Goal: Task Accomplishment & Management: Complete application form

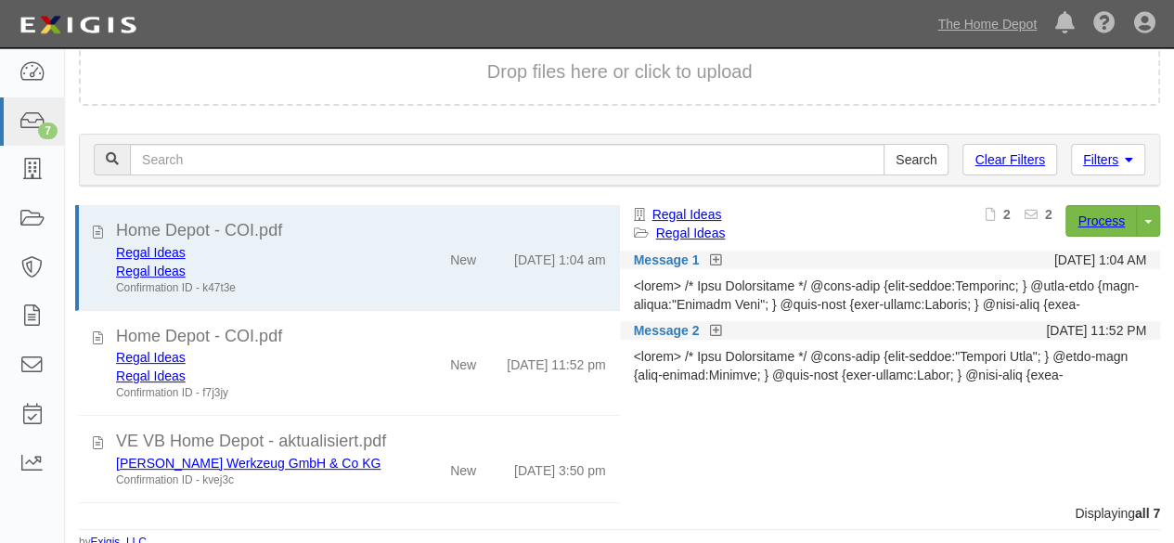
scroll to position [240, 0]
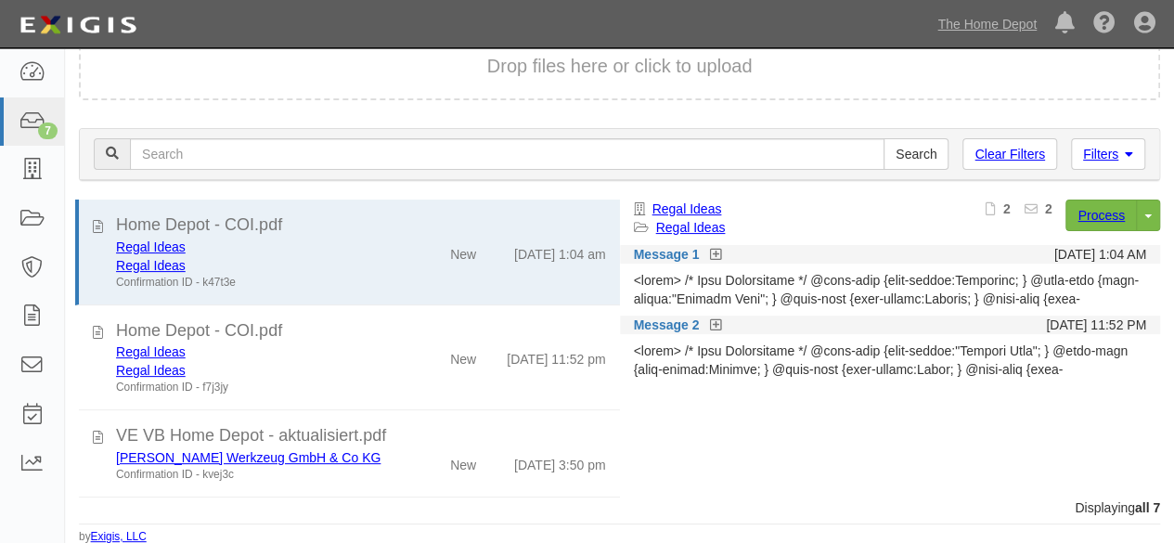
scroll to position [355, 0]
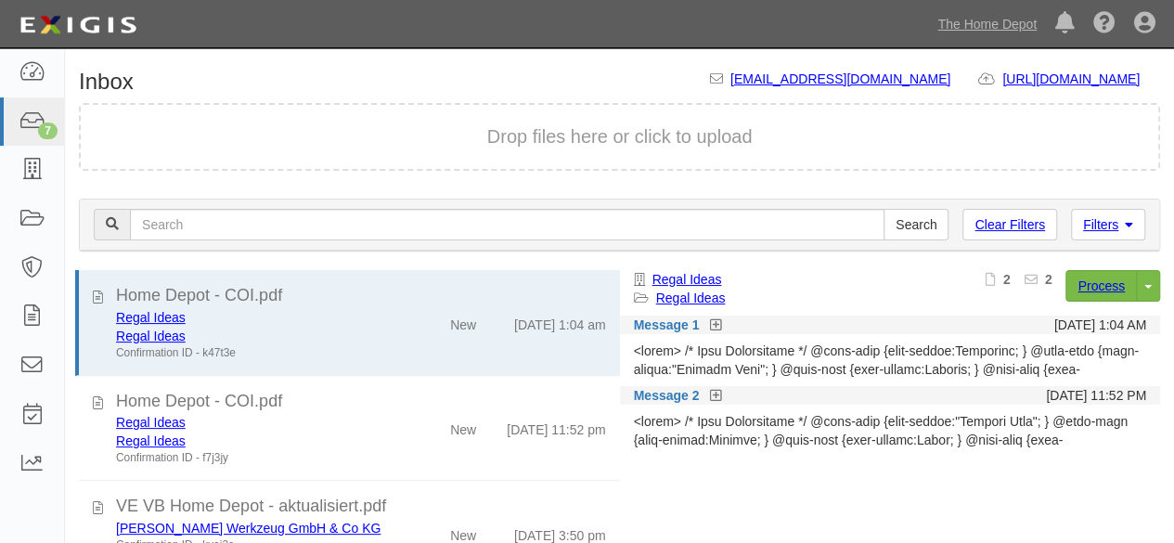
scroll to position [71, 0]
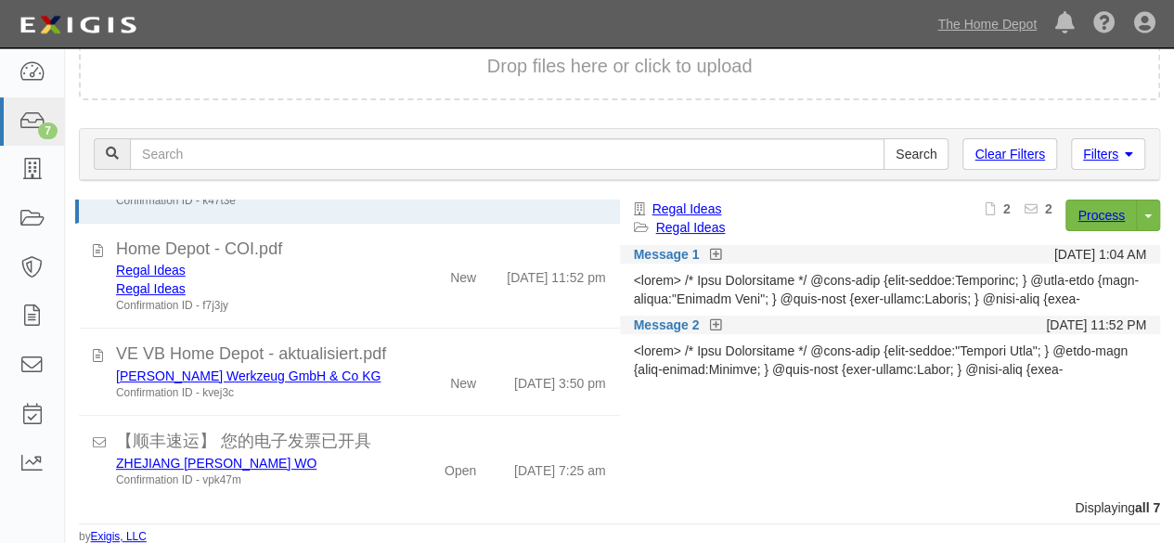
scroll to position [355, 0]
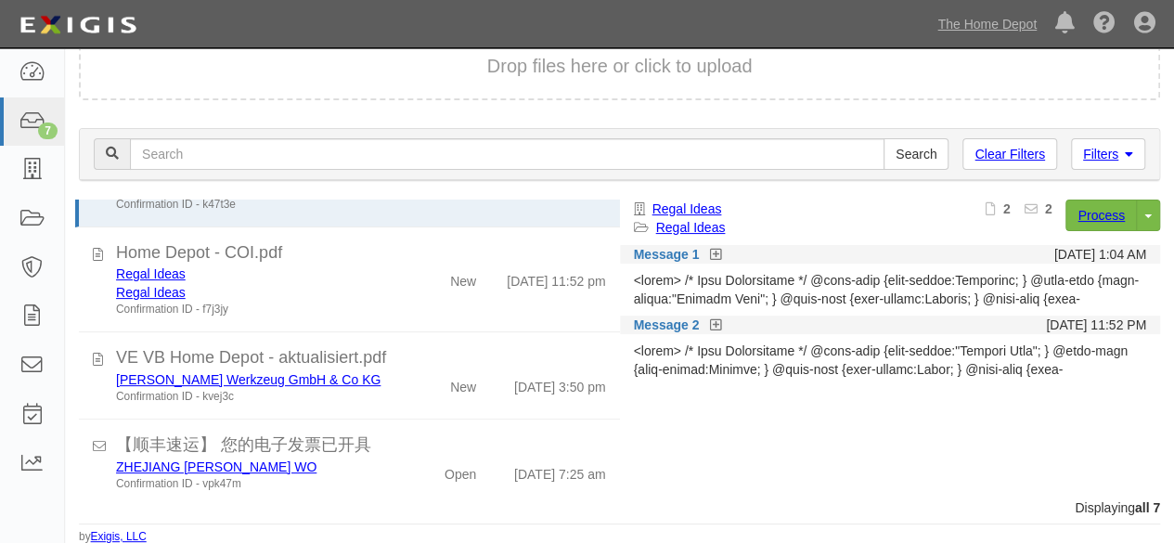
scroll to position [355, 0]
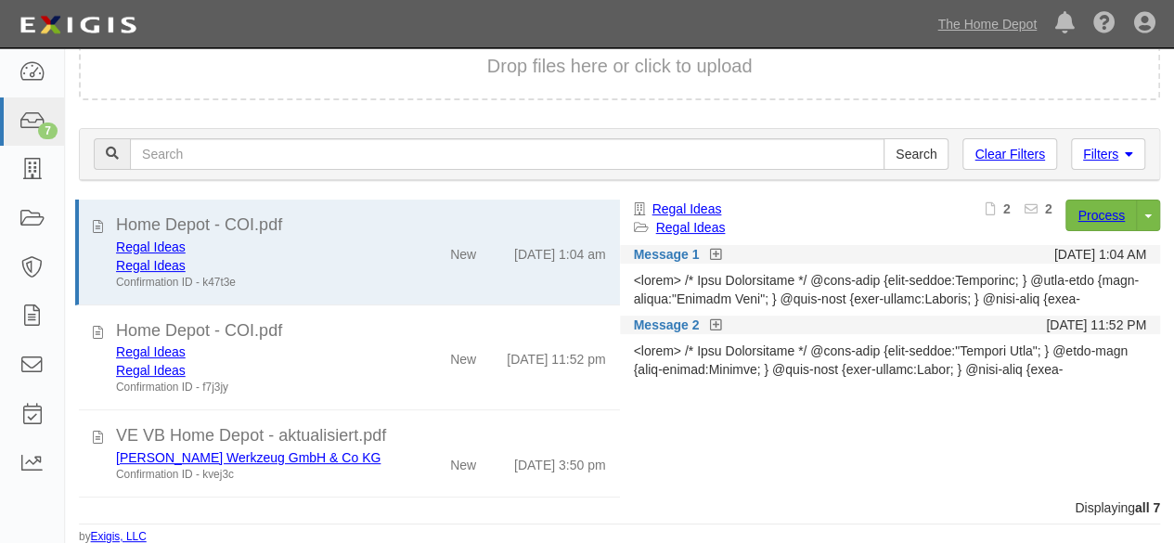
scroll to position [355, 0]
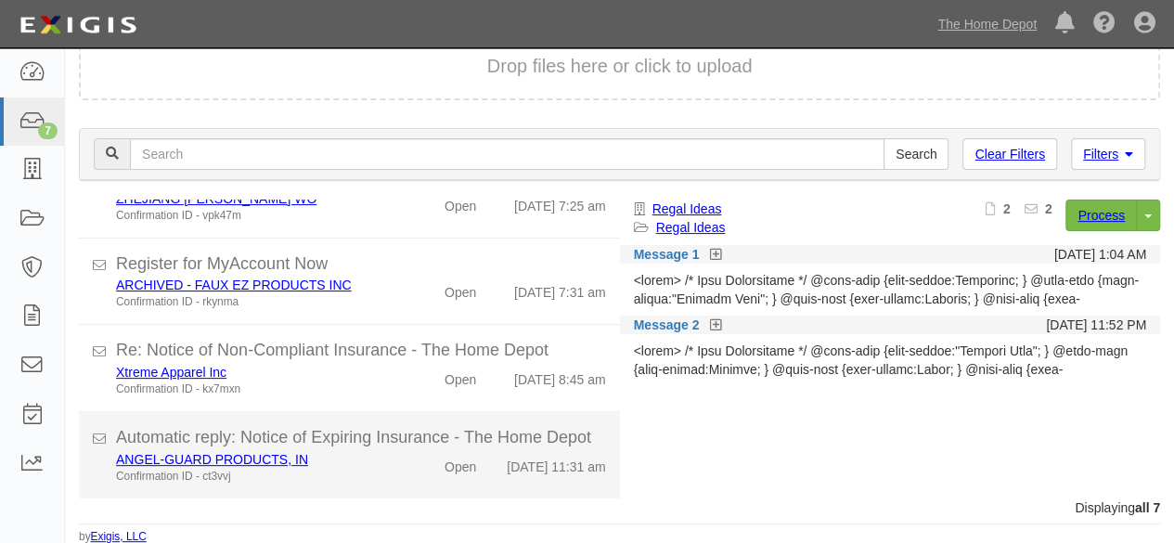
click at [300, 472] on div "Confirmation ID - ct3vvj" at bounding box center [253, 477] width 274 height 16
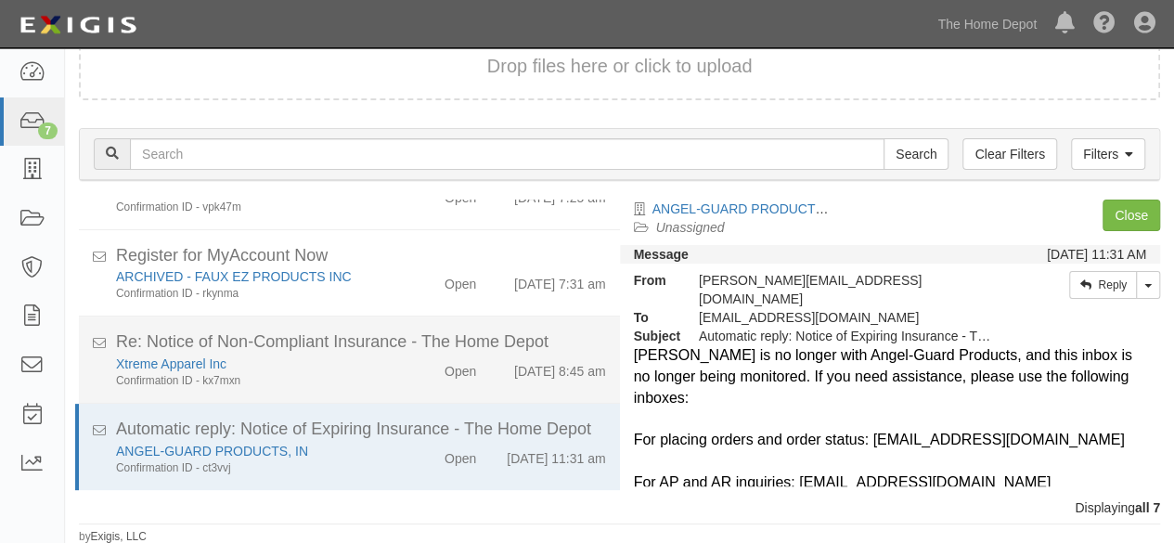
click at [336, 366] on div "Xtreme Apparel Inc" at bounding box center [253, 364] width 274 height 19
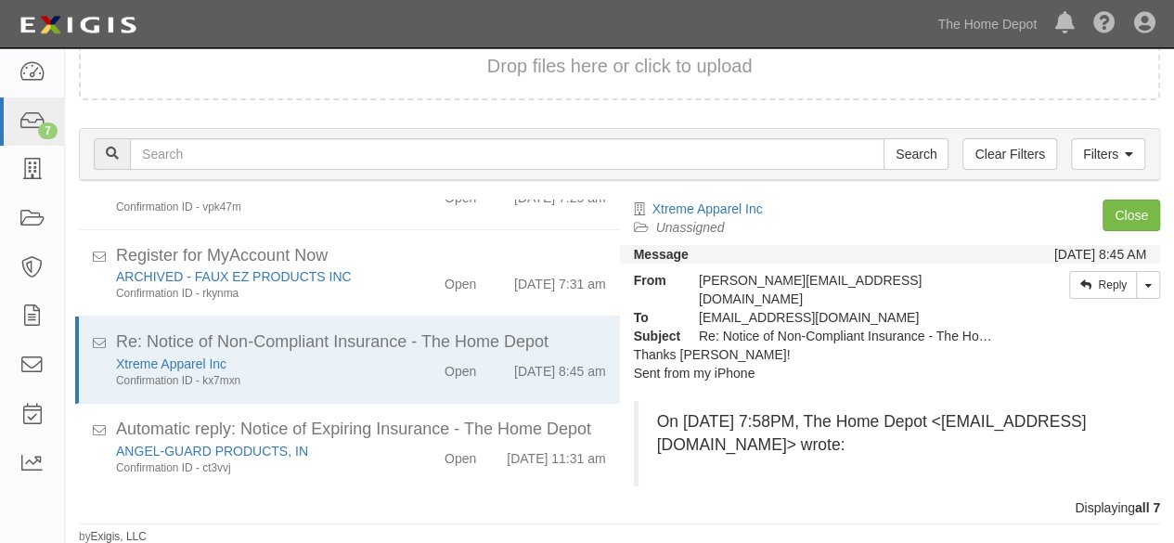
scroll to position [0, 0]
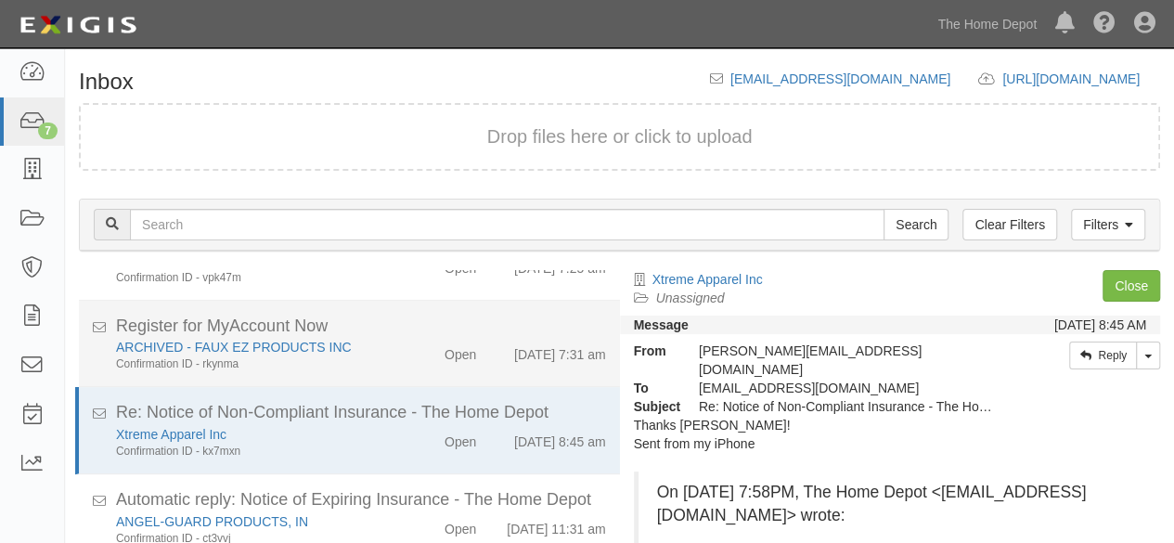
click at [404, 346] on div "Open" at bounding box center [447, 351] width 86 height 26
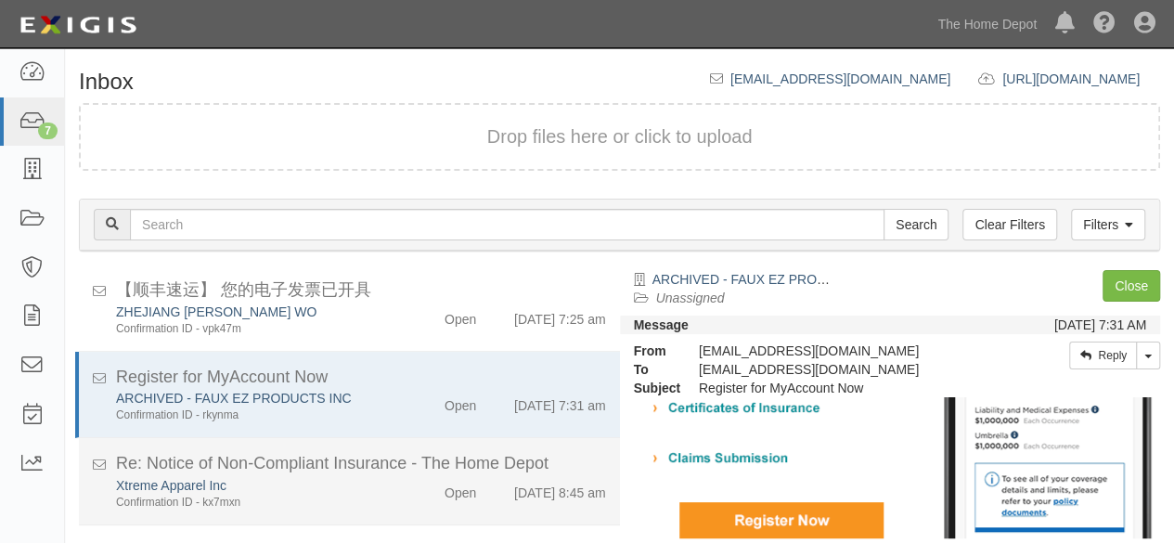
scroll to position [262, 0]
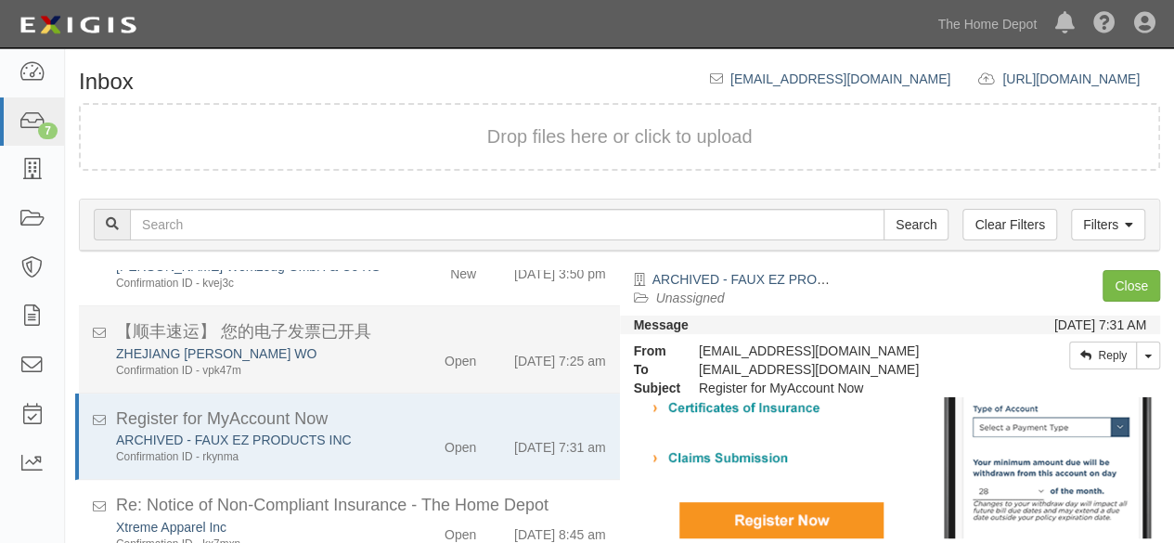
click at [366, 356] on div "ZHEJIANG [PERSON_NAME] WO" at bounding box center [253, 353] width 274 height 19
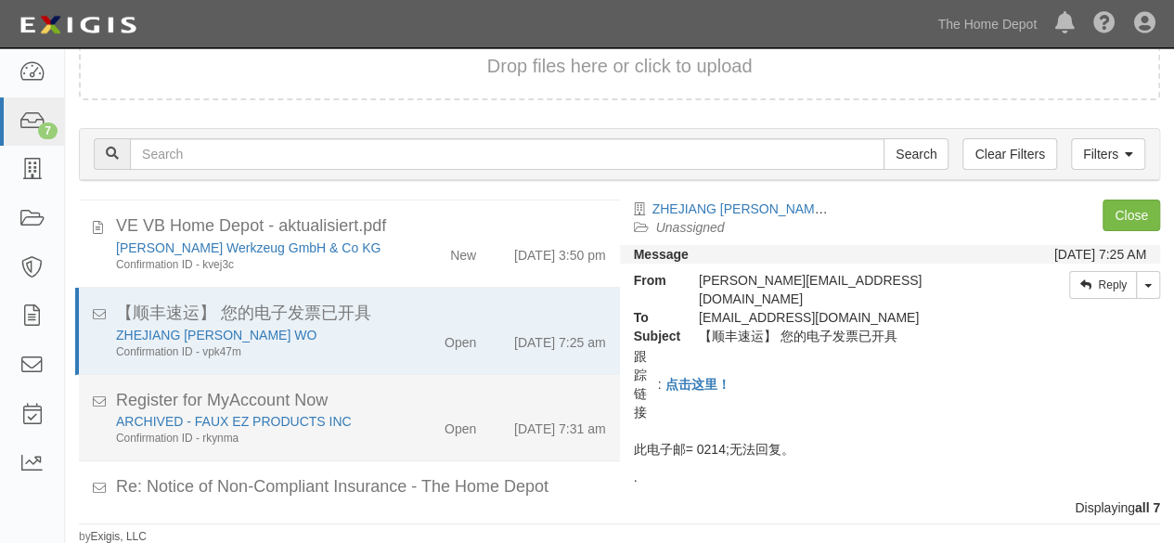
scroll to position [169, 0]
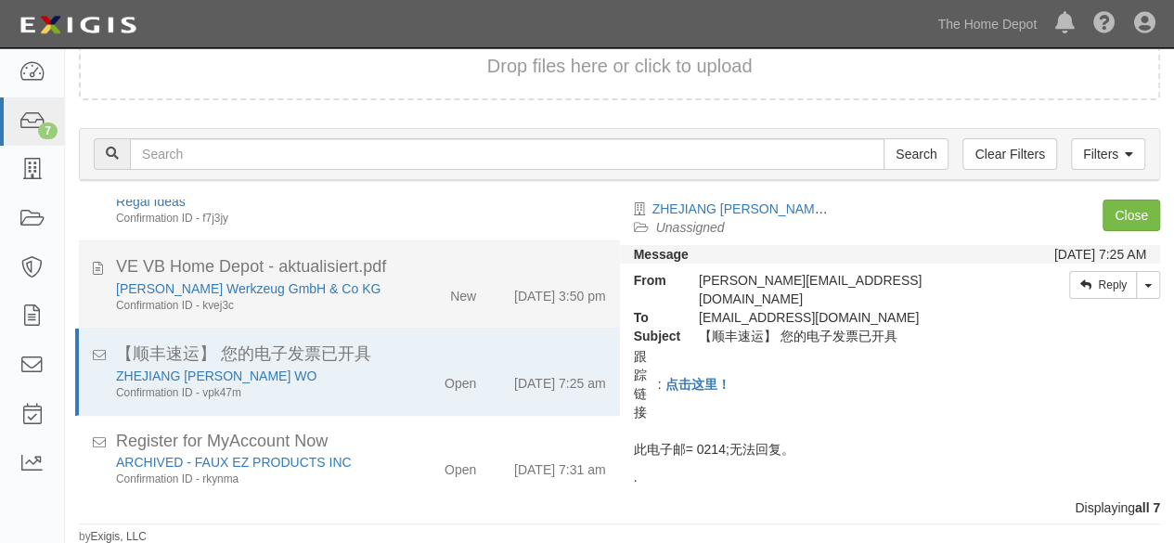
click at [375, 298] on div "Confirmation ID - kvej3c" at bounding box center [253, 306] width 274 height 16
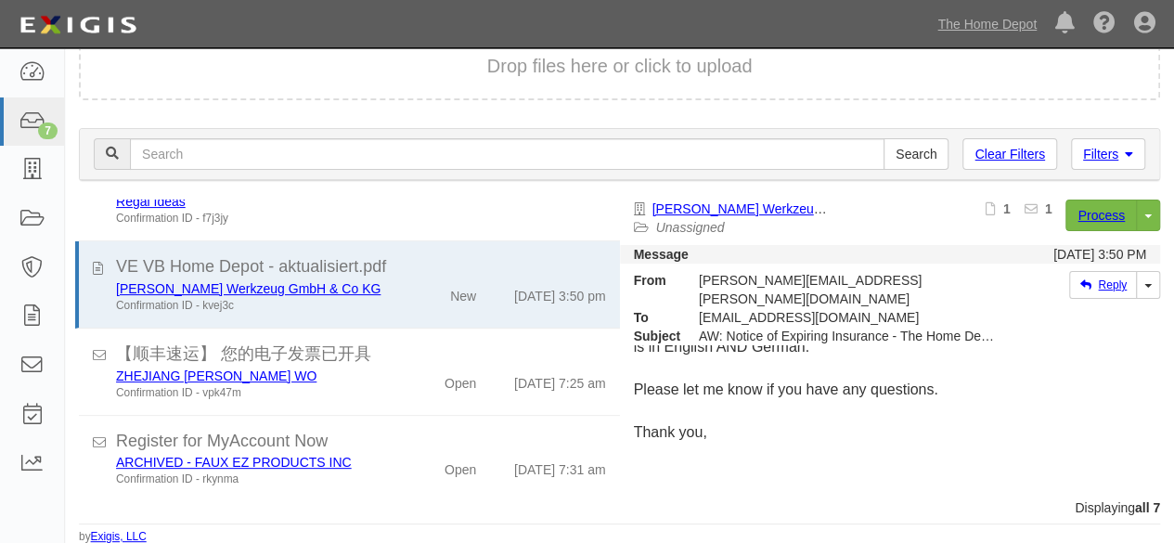
scroll to position [0, 0]
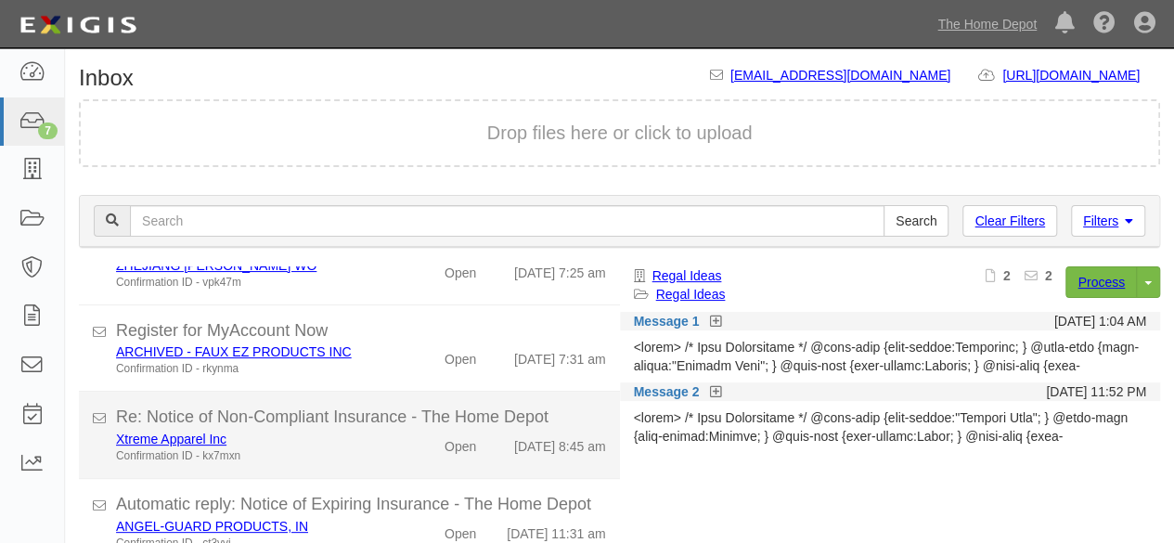
scroll to position [71, 0]
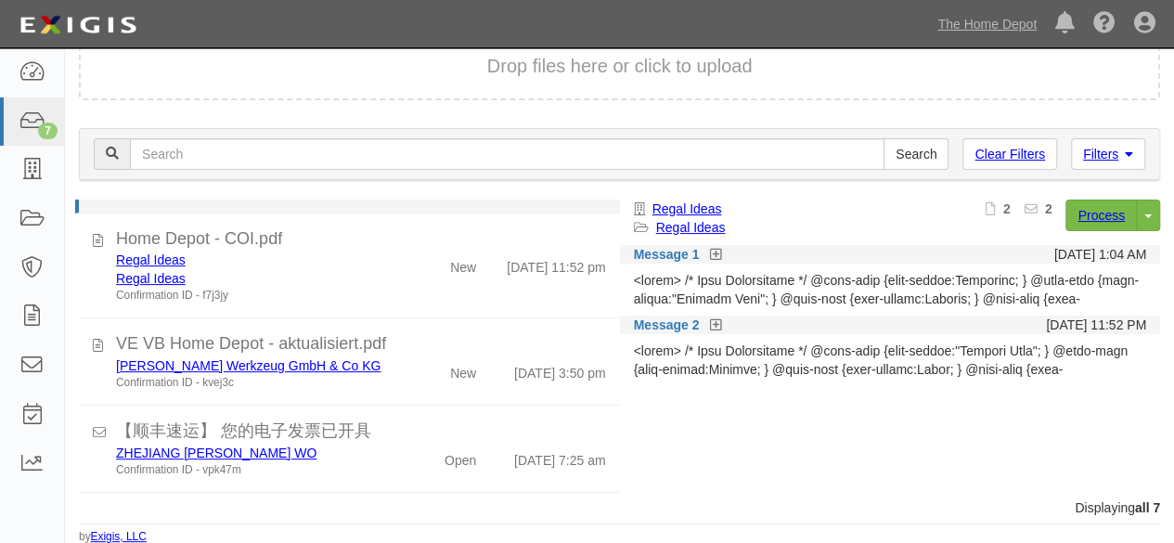
scroll to position [355, 0]
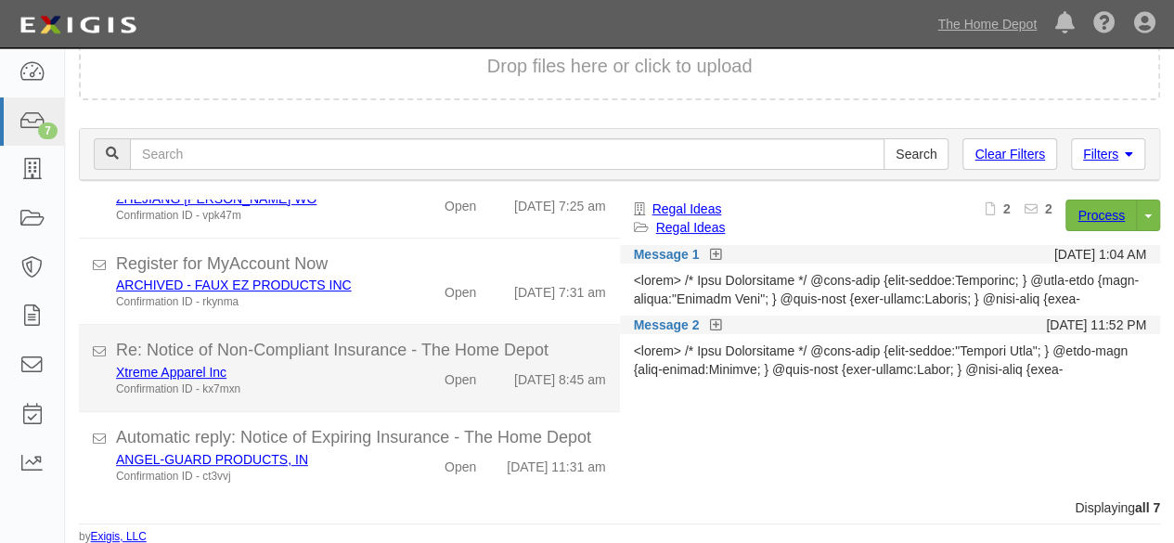
scroll to position [355, 0]
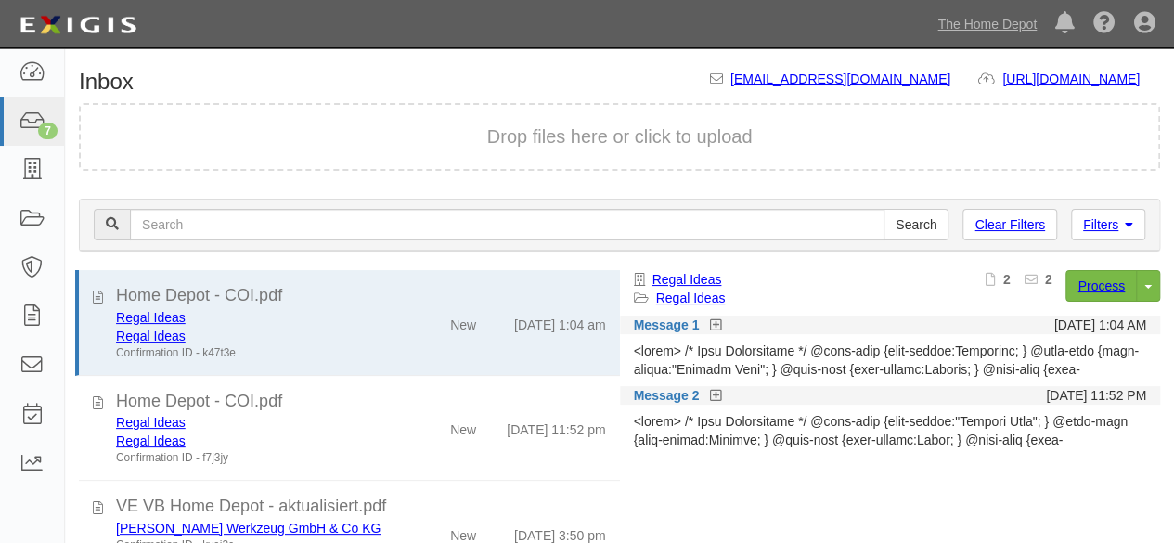
scroll to position [71, 0]
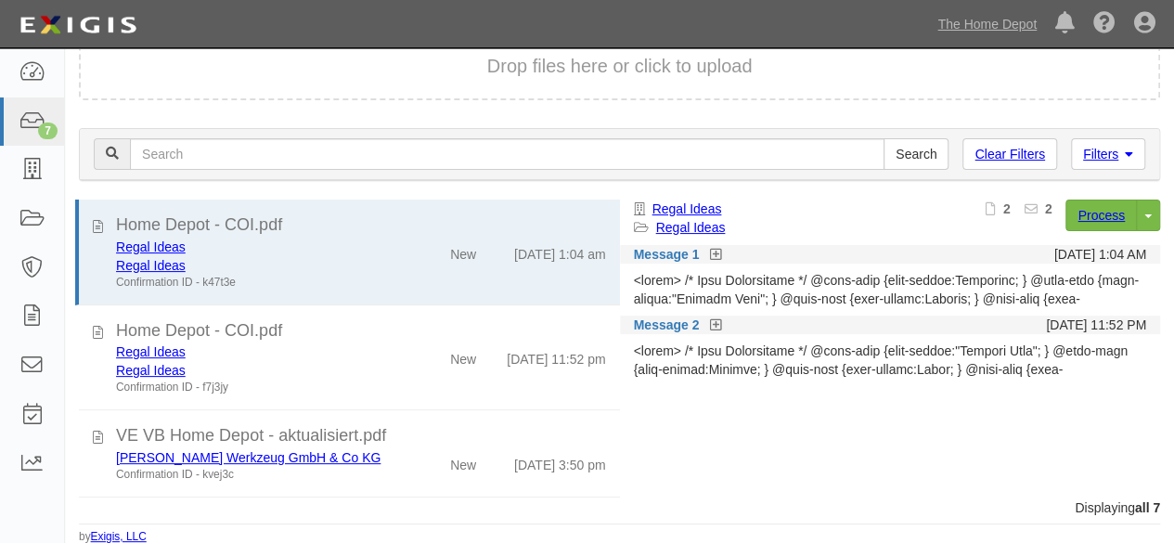
scroll to position [355, 0]
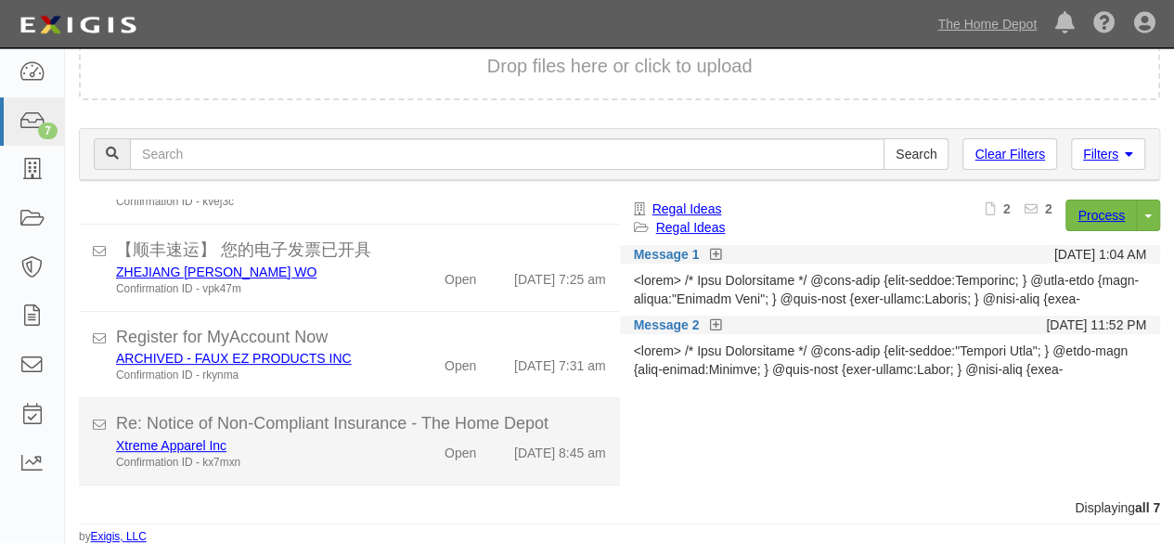
scroll to position [355, 0]
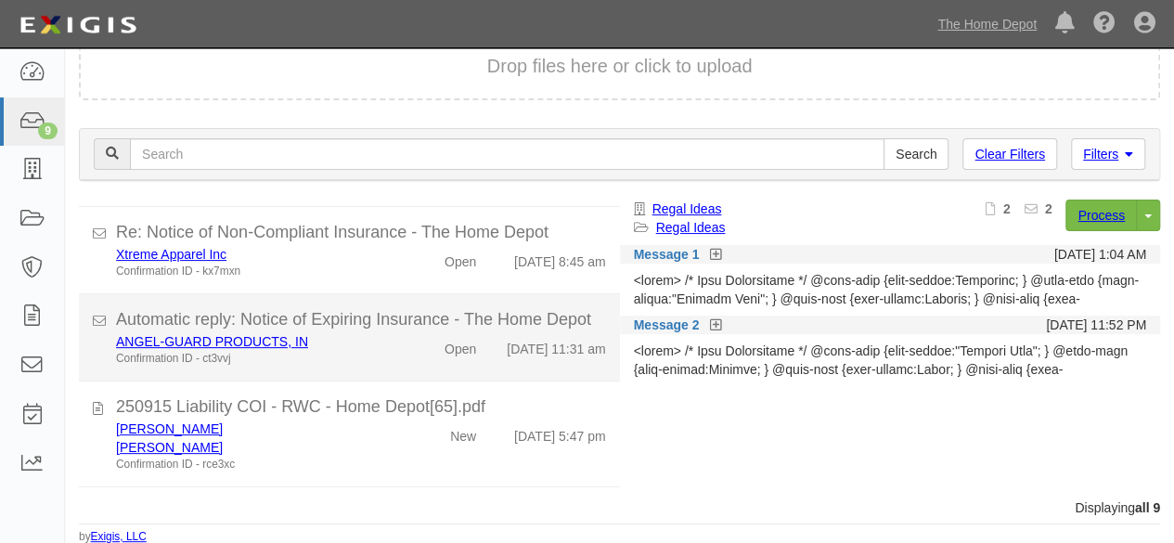
scroll to position [564, 0]
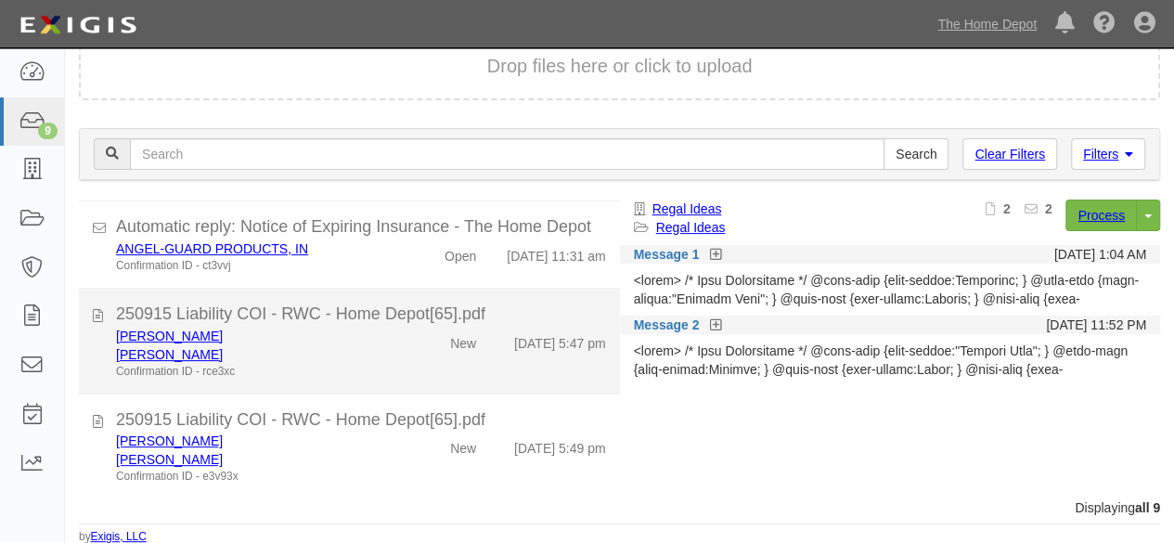
drag, startPoint x: 423, startPoint y: 350, endPoint x: 485, endPoint y: 314, distance: 71.2
click at [423, 349] on div "New" at bounding box center [447, 340] width 86 height 26
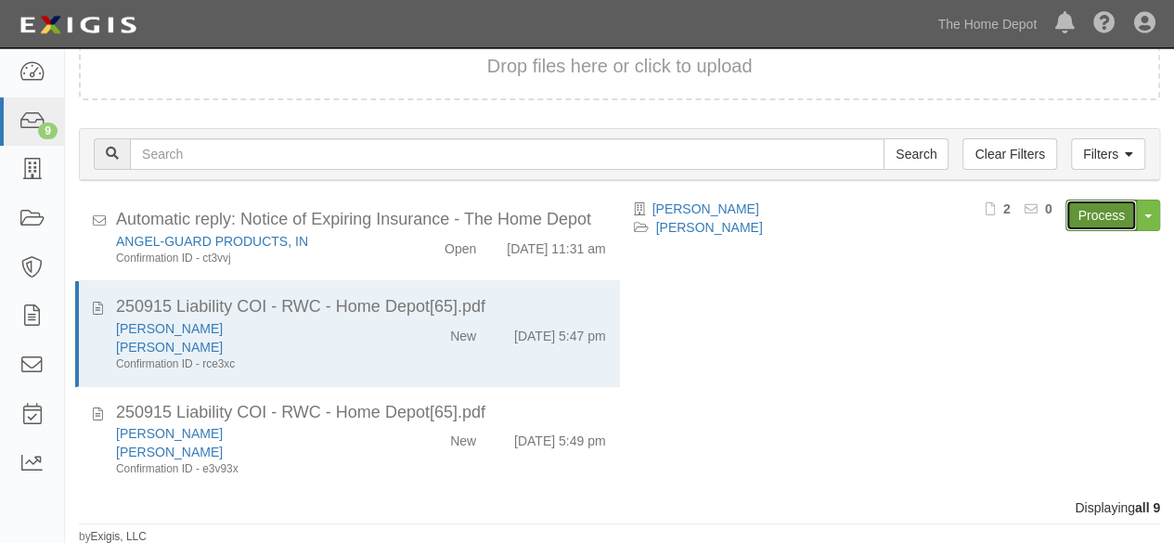
click at [1105, 216] on link "Process" at bounding box center [1101, 216] width 71 height 32
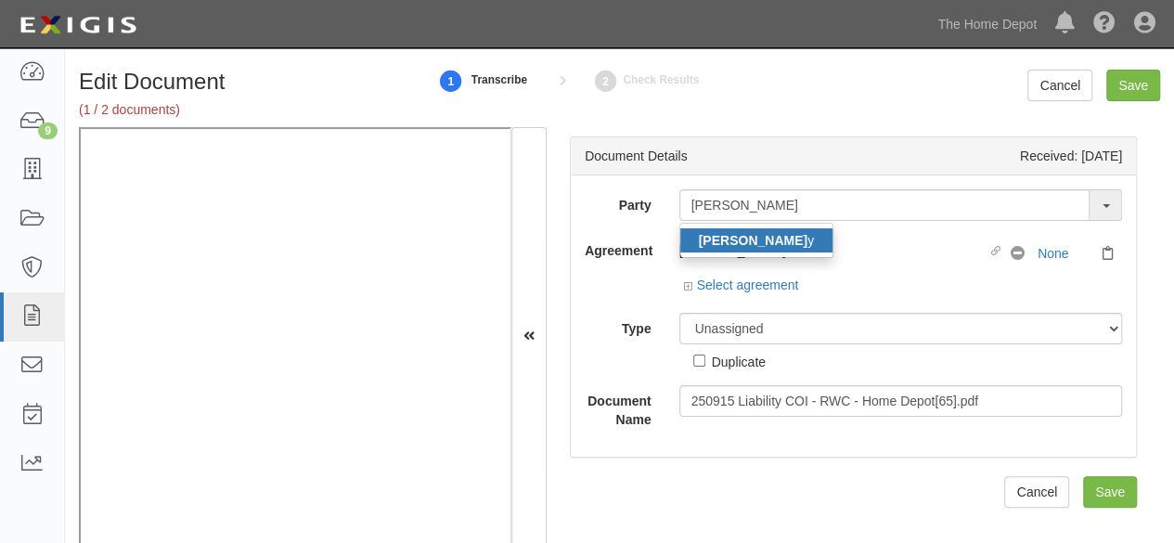
type input "Rand Whitne"
click at [736, 234] on strong "Rand Whitne" at bounding box center [753, 240] width 109 height 15
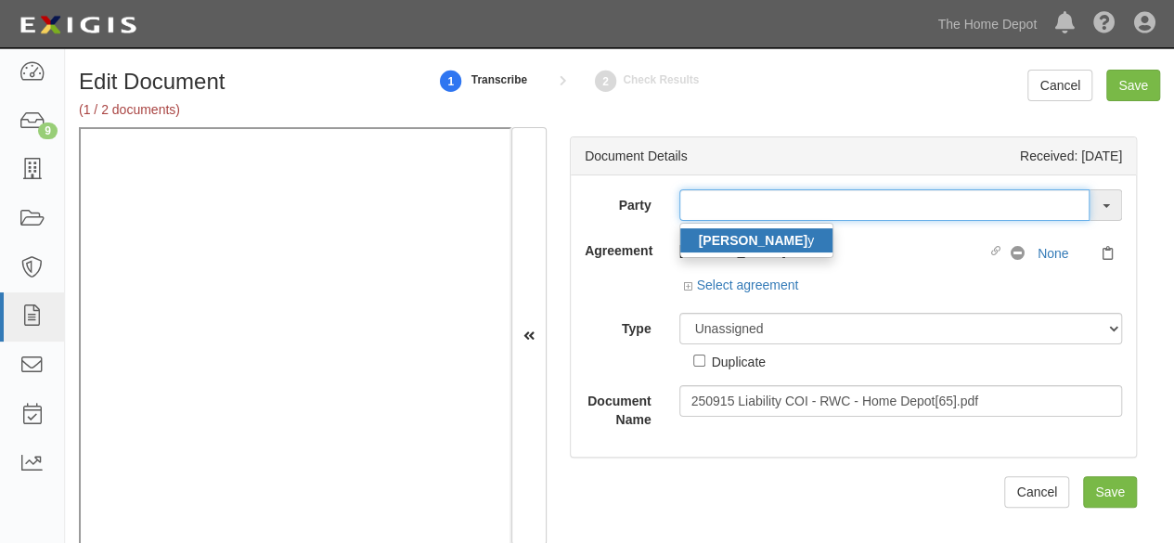
type input "[PERSON_NAME]"
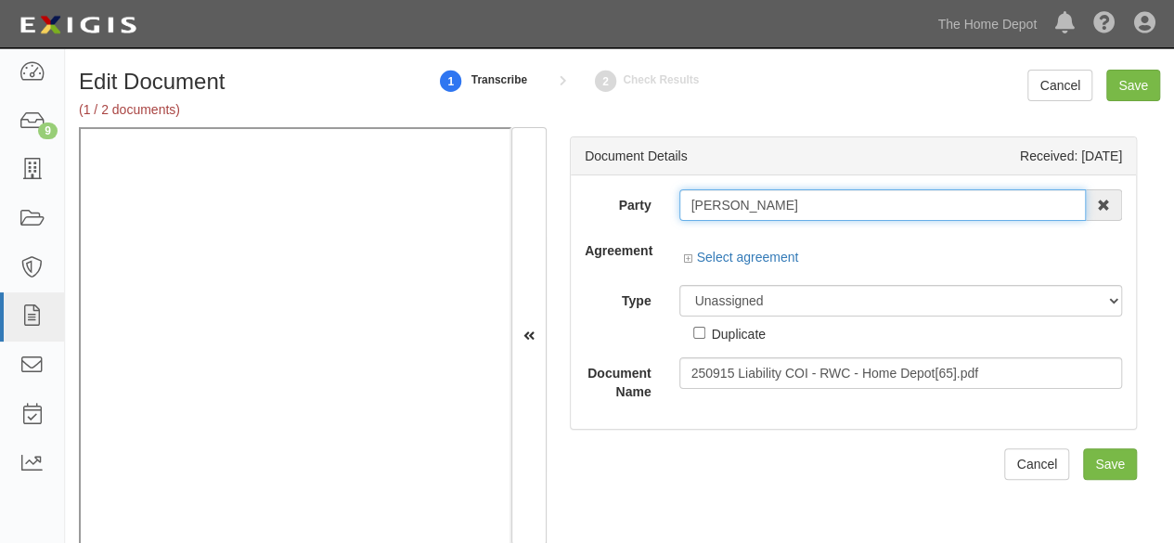
click at [728, 201] on input "[PERSON_NAME]" at bounding box center [884, 205] width 408 height 32
click at [728, 201] on input "Rand Whitney" at bounding box center [884, 205] width 408 height 32
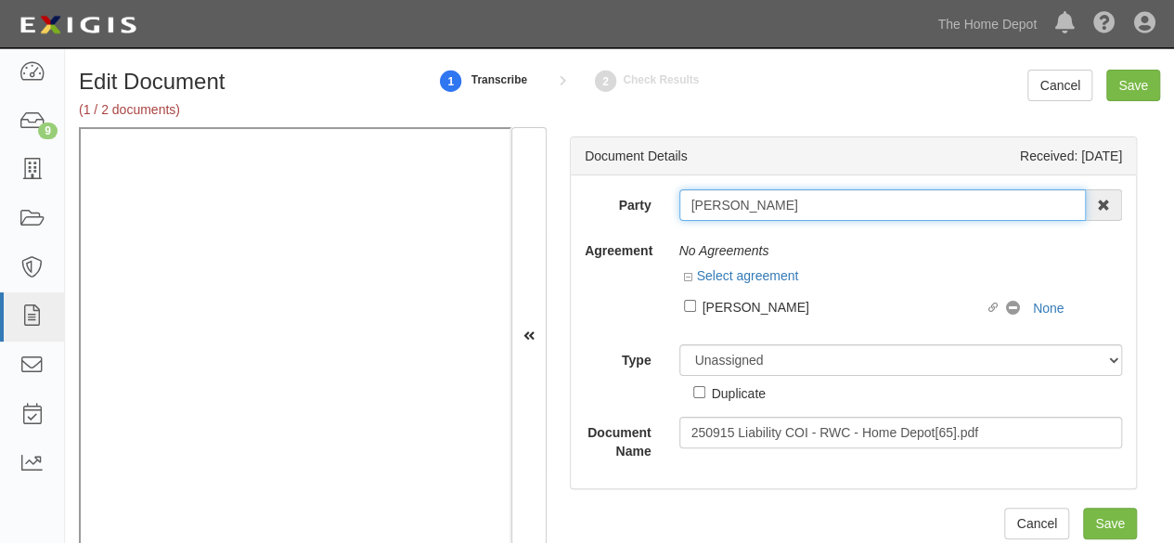
click at [728, 201] on input "Rand Whitney" at bounding box center [884, 205] width 408 height 32
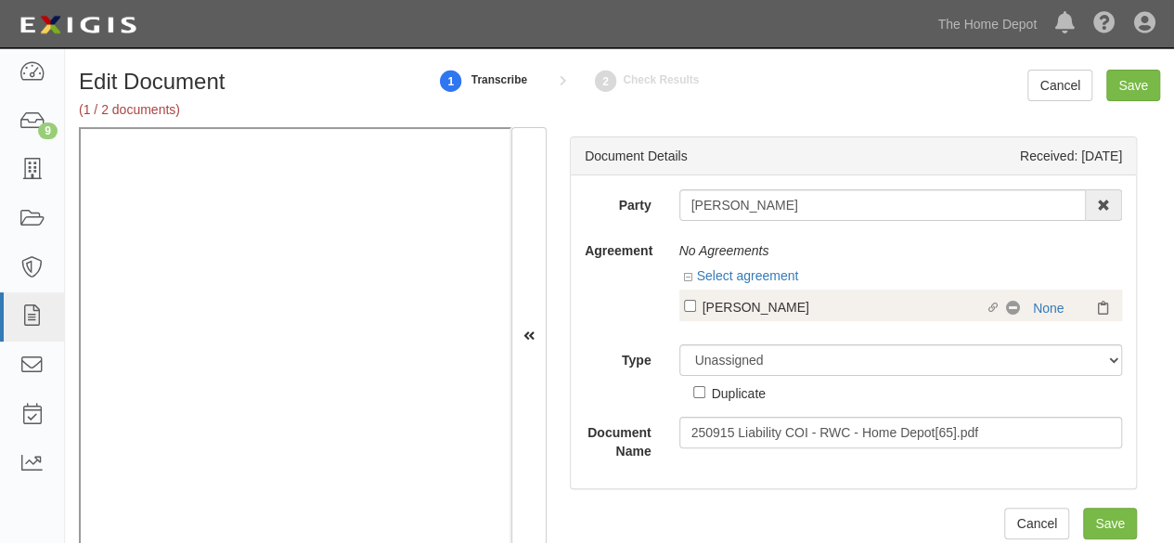
click at [768, 313] on div "Rand Whitney" at bounding box center [844, 306] width 283 height 20
click at [696, 312] on input "Linked agreement Rand Whitney Linked agreement" at bounding box center [690, 306] width 12 height 12
checkbox input "true"
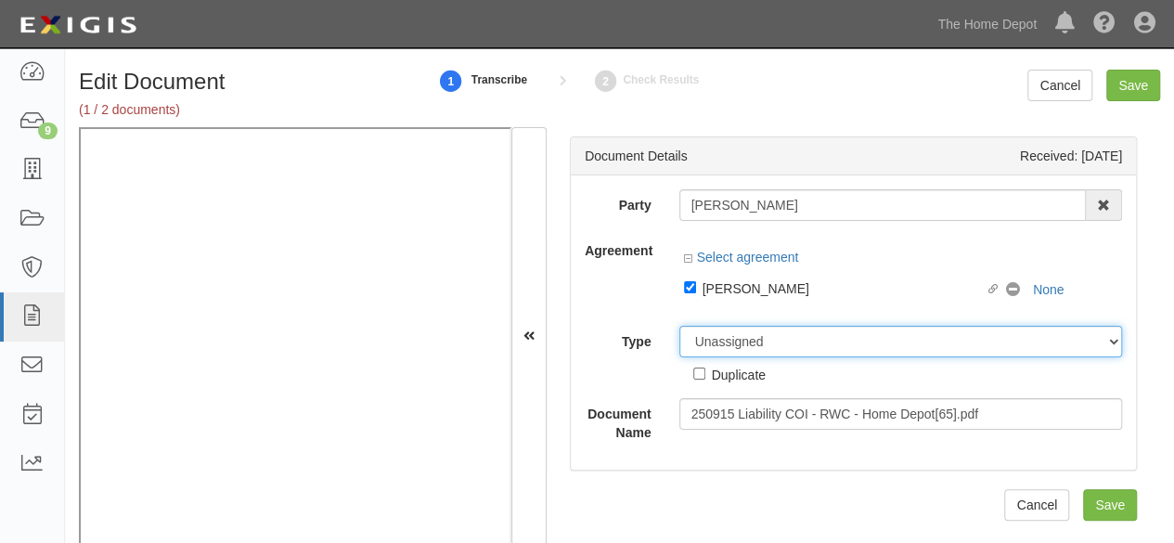
click at [728, 347] on div "Party Rand Whitney Rand Whitne y 1000576868 Ontario Inc. 10 STRAWBERRY STREET 1…" at bounding box center [854, 315] width 538 height 253
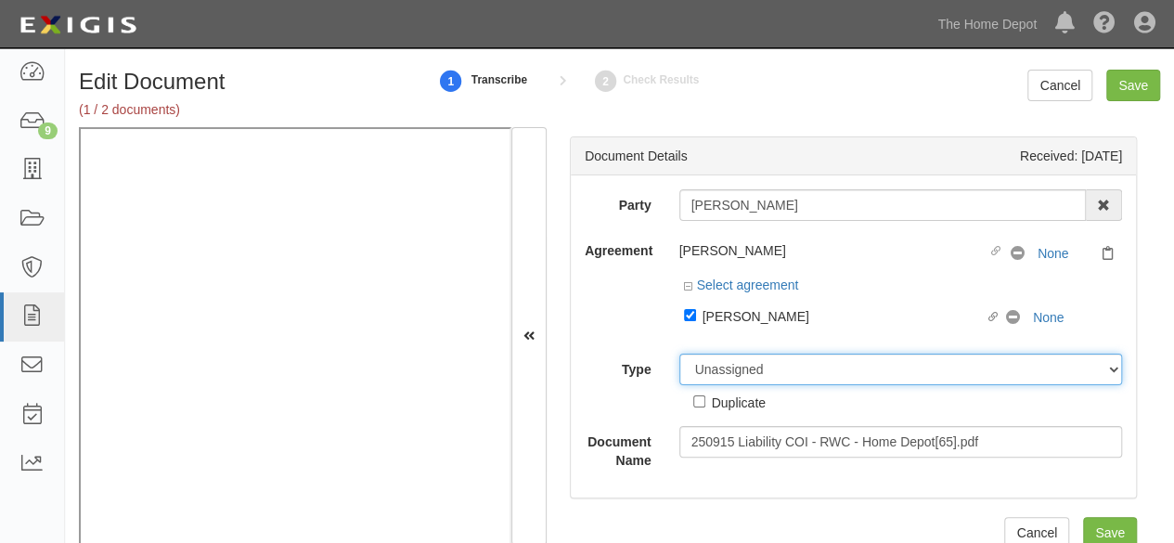
select select "CertificateDetail"
click at [680, 354] on select "Unassigned Binder Cancellation Notice Certificate Contract Endorsement Insuranc…" at bounding box center [902, 370] width 444 height 32
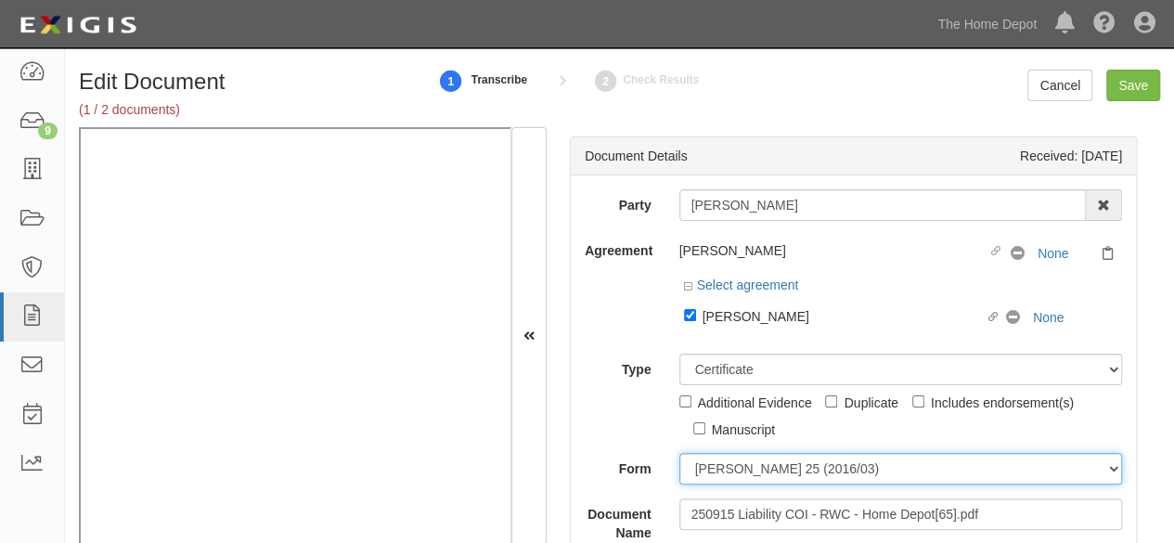
click at [744, 466] on select "ACORD 25 (2016/03) ACORD 101 ACORD 855 NY (2014/05) General" at bounding box center [902, 469] width 444 height 32
select select "GeneralFormDetail"
click at [680, 453] on select "ACORD 25 (2016/03) ACORD 101 ACORD 855 NY (2014/05) General" at bounding box center [902, 469] width 444 height 32
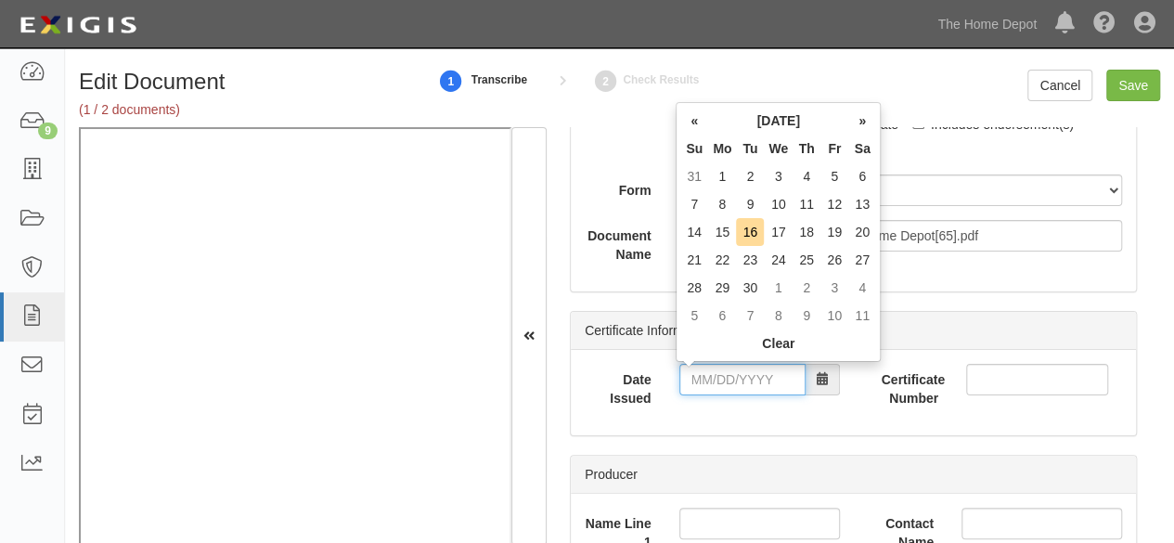
drag, startPoint x: 728, startPoint y: 374, endPoint x: 728, endPoint y: 363, distance: 11.1
click at [728, 374] on input "Date Issued" at bounding box center [743, 380] width 126 height 32
drag, startPoint x: 694, startPoint y: 236, endPoint x: 704, endPoint y: 278, distance: 42.8
click at [694, 236] on td "14" at bounding box center [694, 232] width 28 height 28
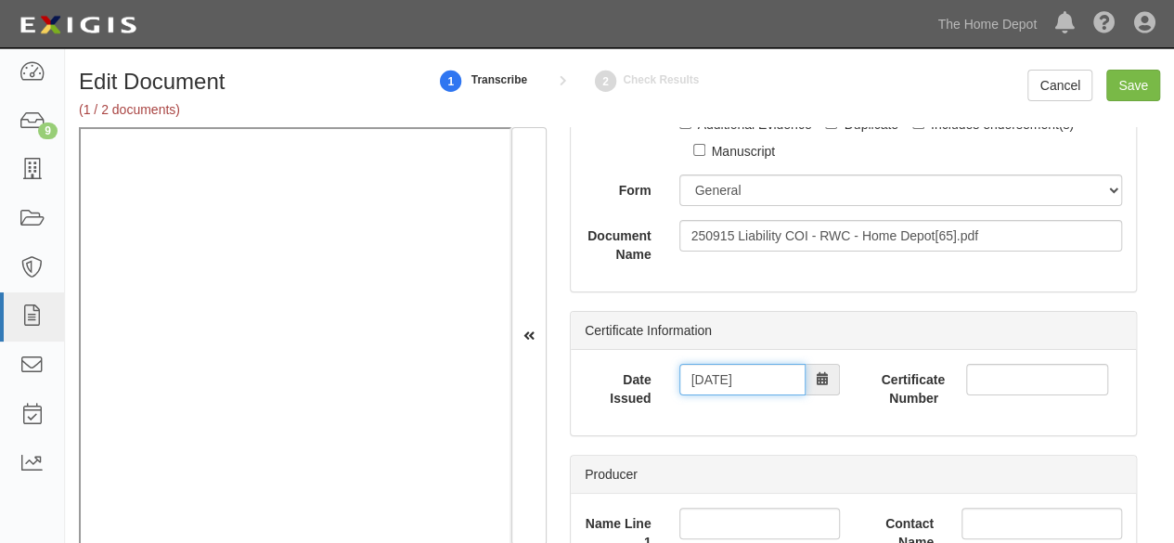
click at [730, 375] on input "09/14/2025" at bounding box center [743, 380] width 126 height 32
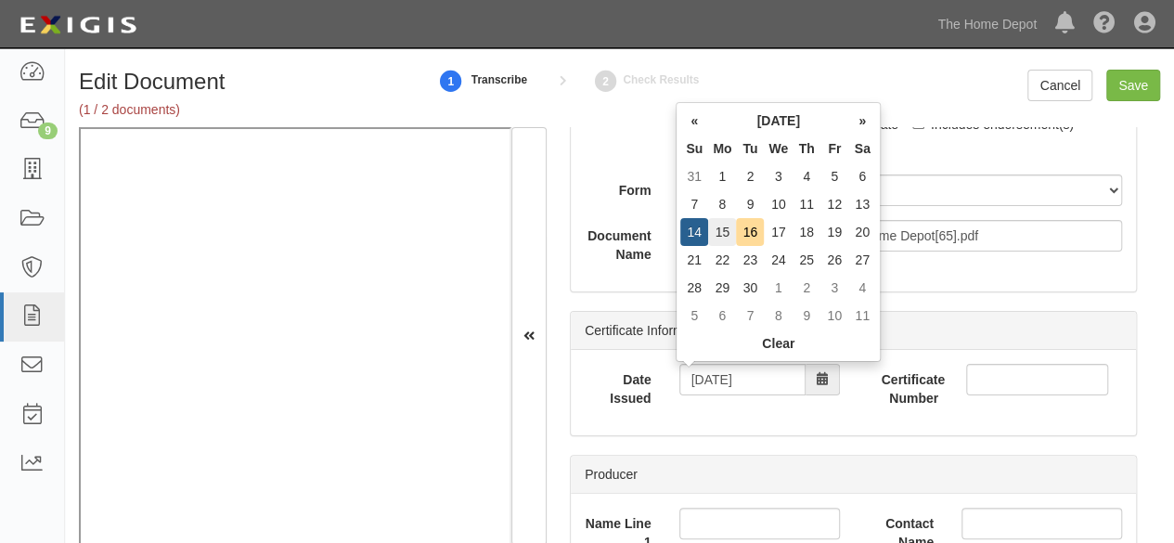
click at [729, 230] on td "15" at bounding box center [722, 232] width 28 height 28
type input "09/15/2025"
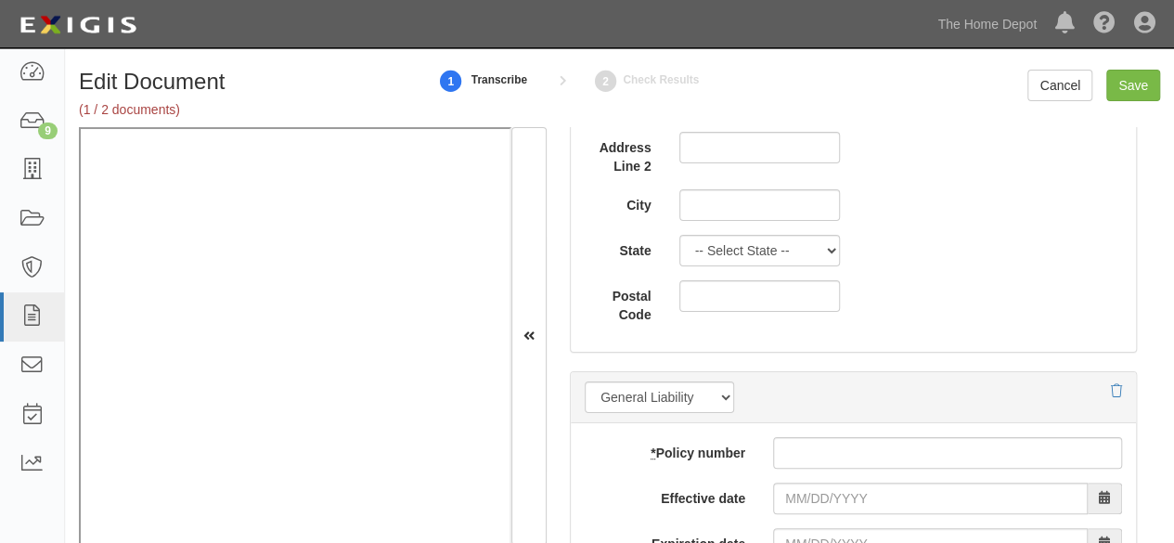
scroll to position [1485, 0]
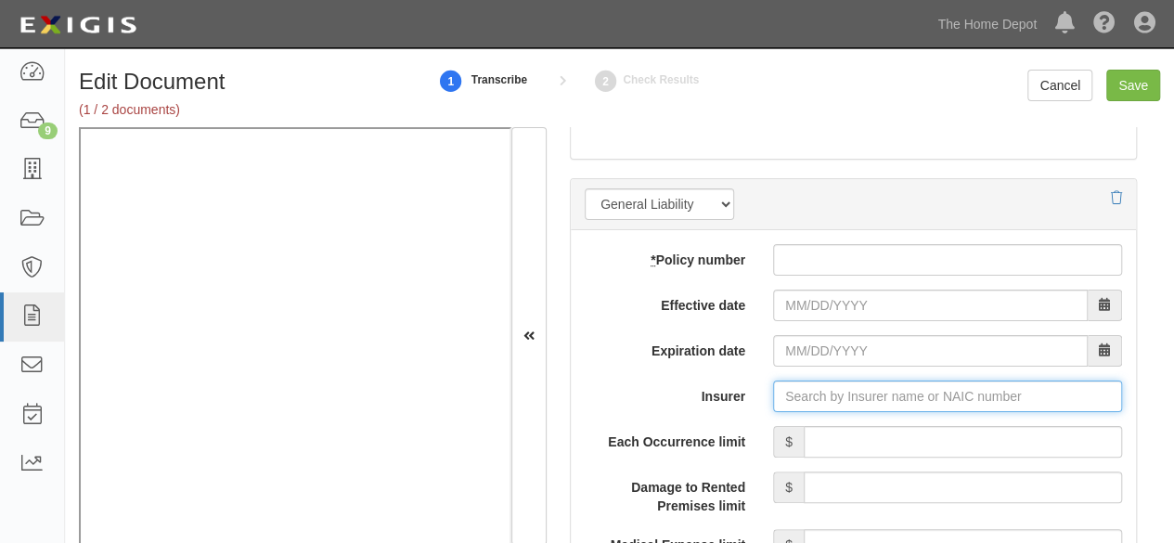
click at [813, 402] on input "Insurer" at bounding box center [947, 397] width 349 height 32
paste input "25674"
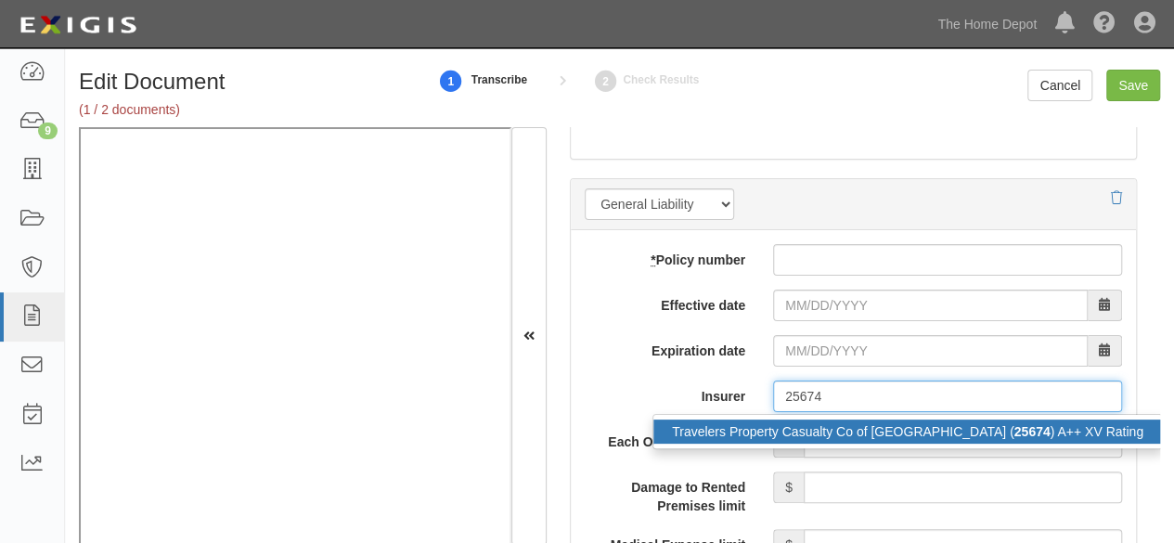
click at [807, 430] on div "Travelers Property Casualty Co of Amer ( 25674 ) A++ XV Rating" at bounding box center [908, 432] width 509 height 24
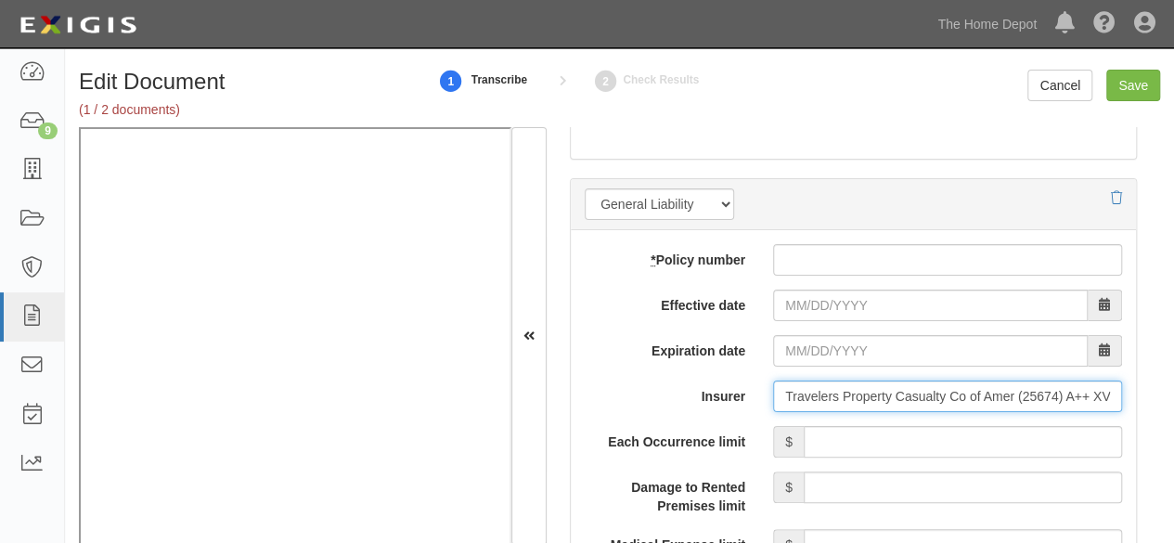
type input "Travelers Property Casualty Co of Amer (25674) A++ XV Rating"
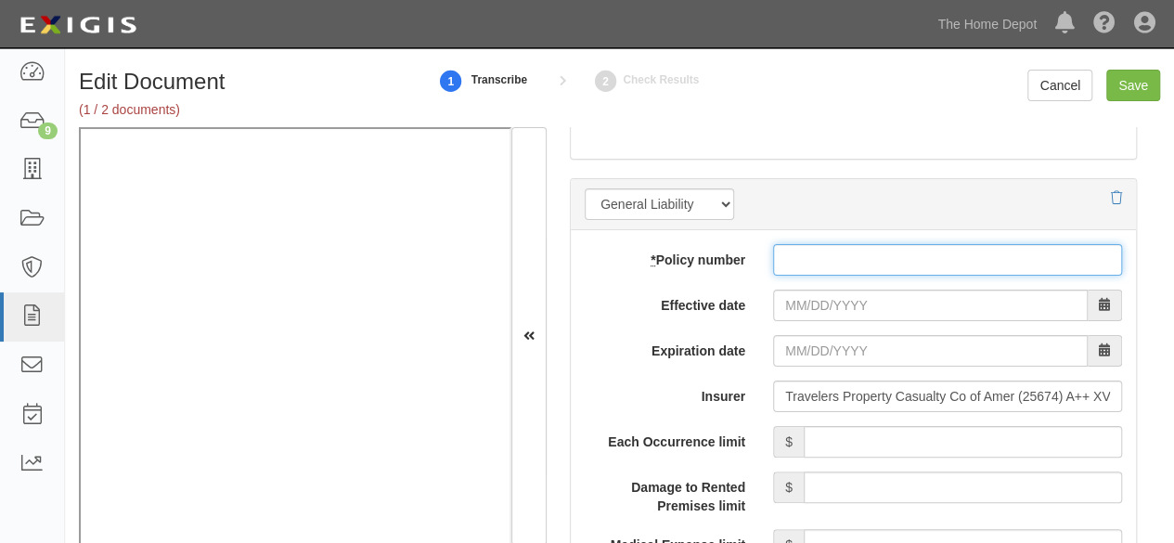
click at [810, 265] on input "* Policy number" at bounding box center [947, 260] width 349 height 32
paste input "TJ-GLSA-4286L478-TIL-25"
type input "TJ-GLSA-4286L478-TIL-25"
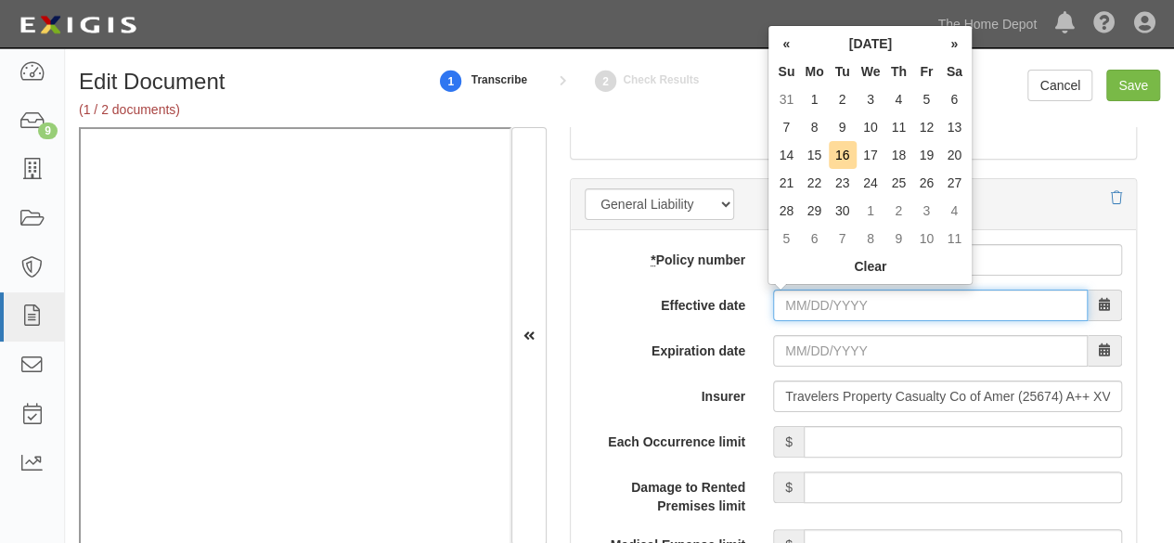
click at [808, 297] on input "Effective date" at bounding box center [930, 306] width 315 height 32
click at [791, 45] on th "«" at bounding box center [786, 44] width 28 height 28
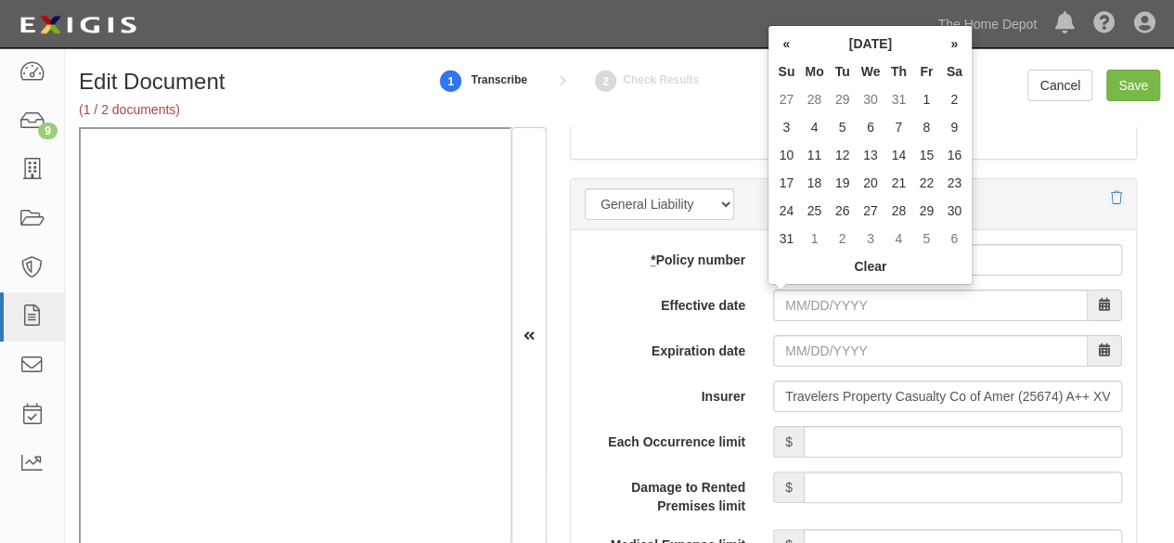
click at [791, 45] on th "«" at bounding box center [786, 44] width 28 height 28
click at [846, 98] on td "1" at bounding box center [843, 99] width 28 height 28
type input "07/01/2025"
type input "07/01/2026"
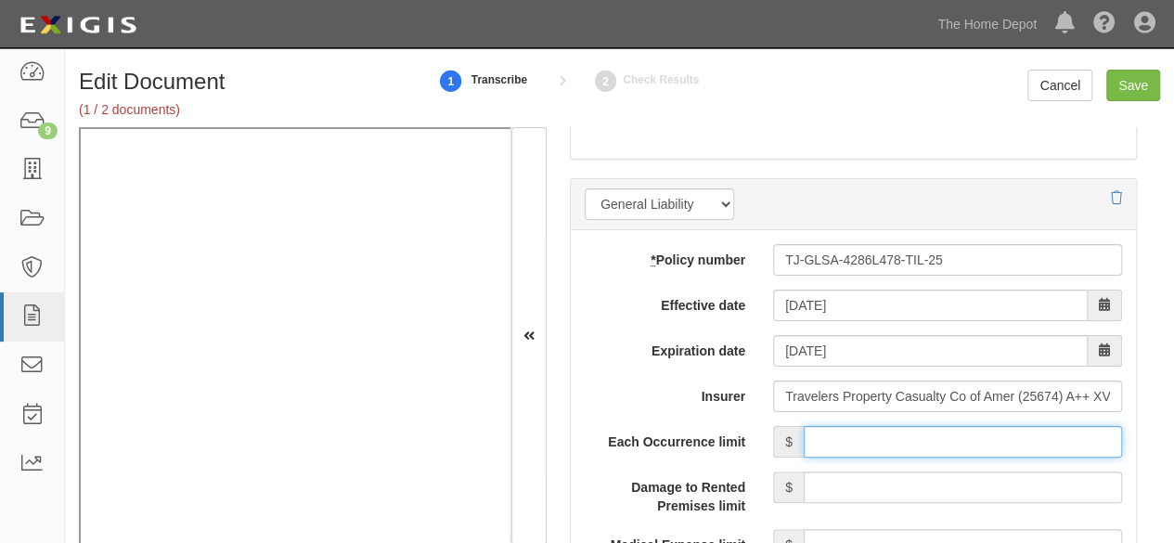
drag, startPoint x: 921, startPoint y: 453, endPoint x: 917, endPoint y: 444, distance: 10.0
click at [921, 451] on input "Each Occurrence limit" at bounding box center [963, 442] width 318 height 32
type input "1,000,000"
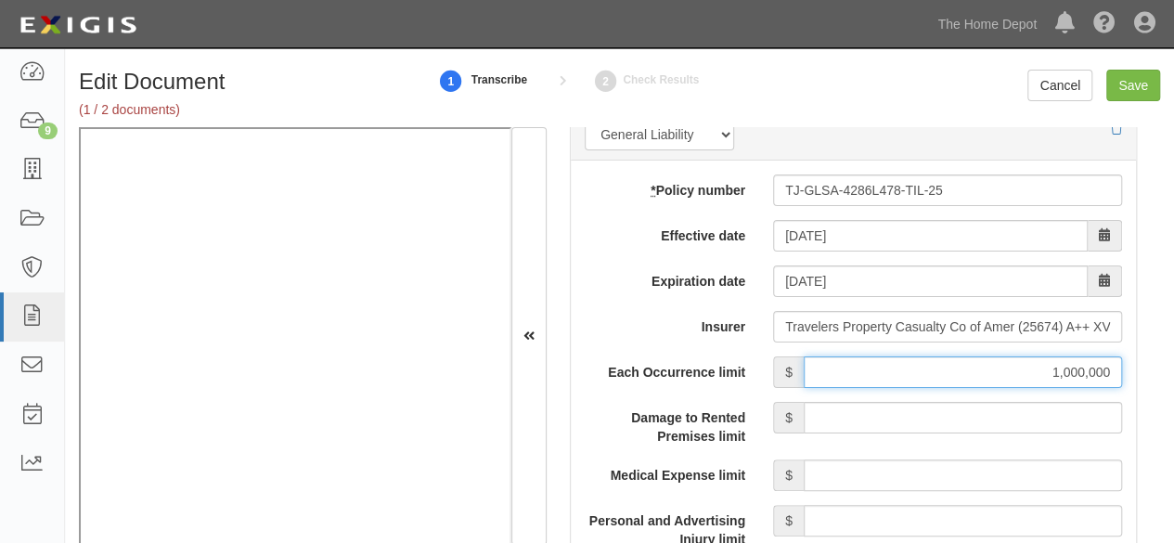
scroll to position [1671, 0]
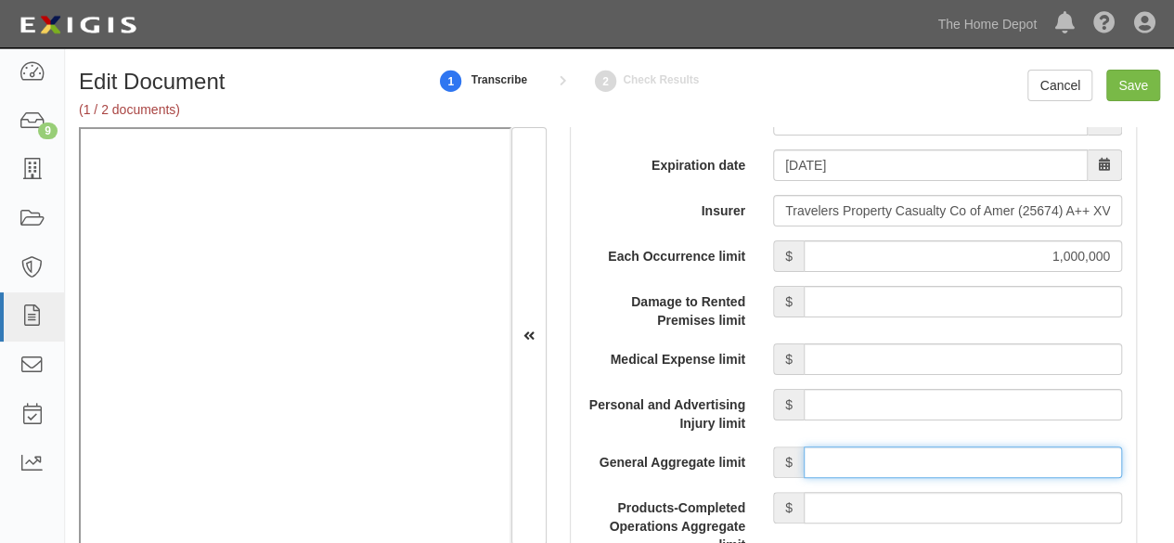
click at [862, 450] on input "General Aggregate limit" at bounding box center [963, 463] width 318 height 32
type input "2,000,000"
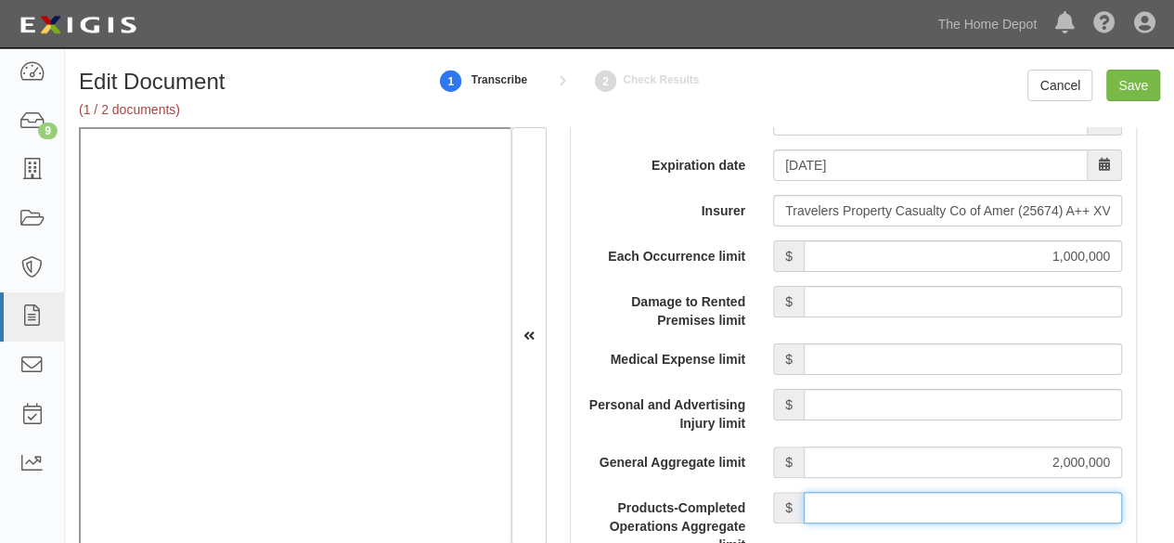
click at [904, 498] on input "Products-Completed Operations Aggregate limit" at bounding box center [963, 508] width 318 height 32
type input "1,000,000"
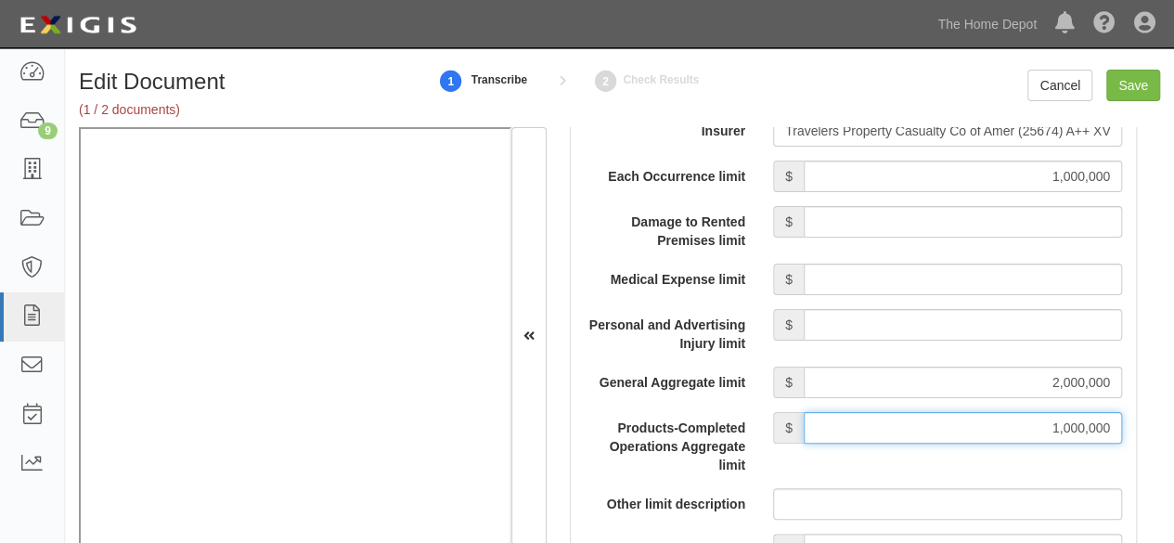
scroll to position [1950, 0]
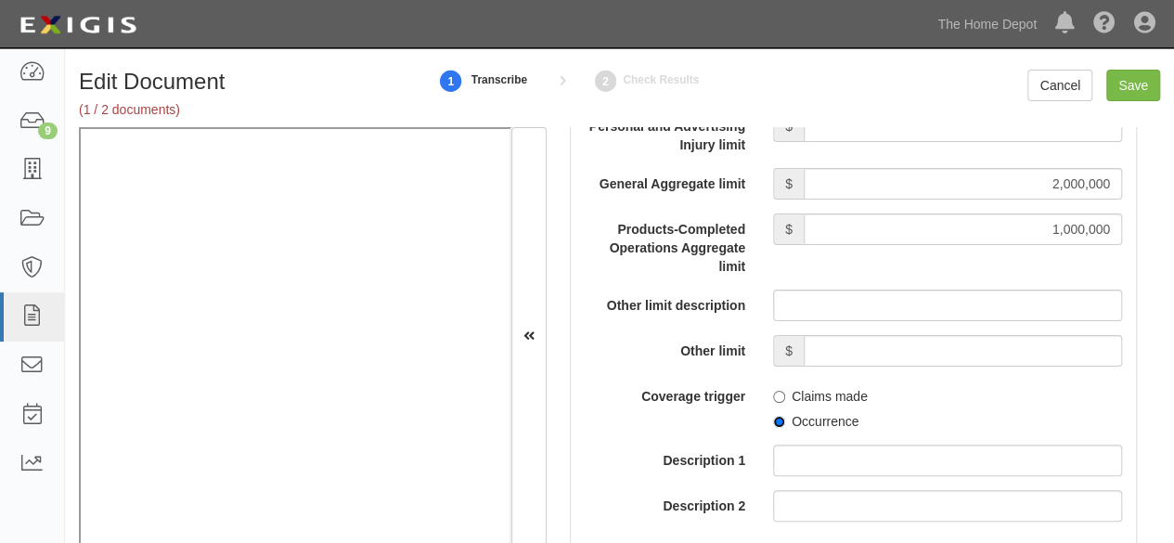
click at [777, 416] on input "Occurrence" at bounding box center [779, 422] width 12 height 12
radio input "true"
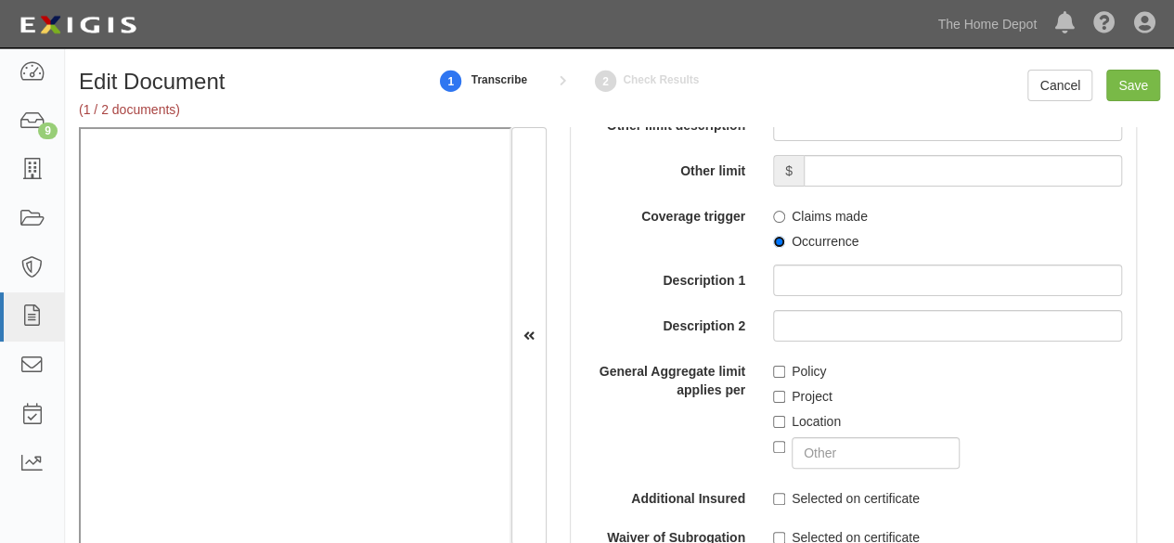
scroll to position [2135, 0]
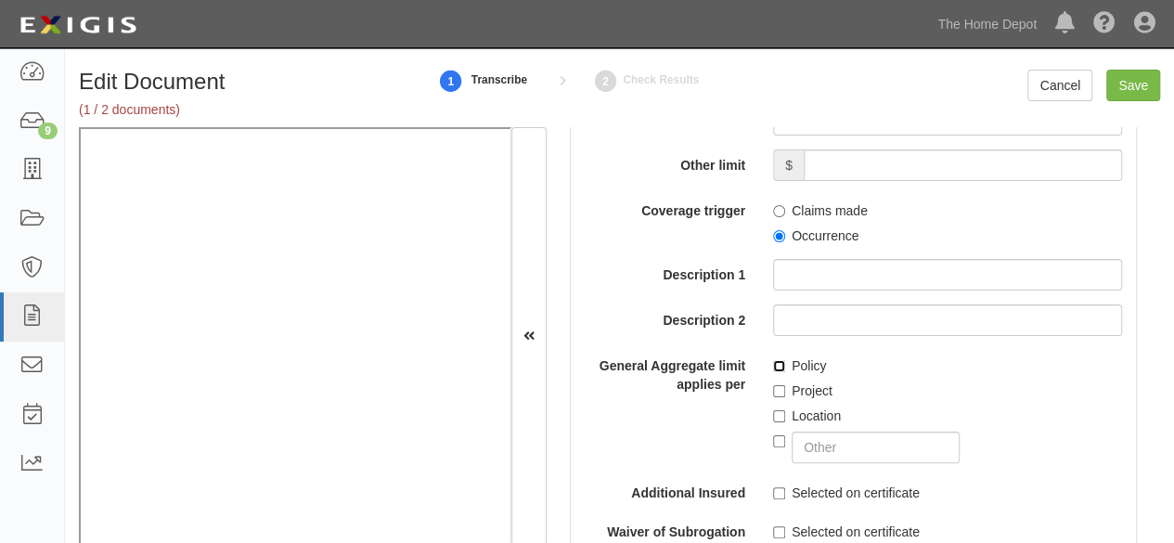
click at [774, 363] on input "Policy" at bounding box center [779, 366] width 12 height 12
checkbox input "true"
click at [777, 392] on input "Project" at bounding box center [779, 391] width 12 height 12
checkbox input "true"
click at [773, 420] on label "Location" at bounding box center [807, 416] width 68 height 19
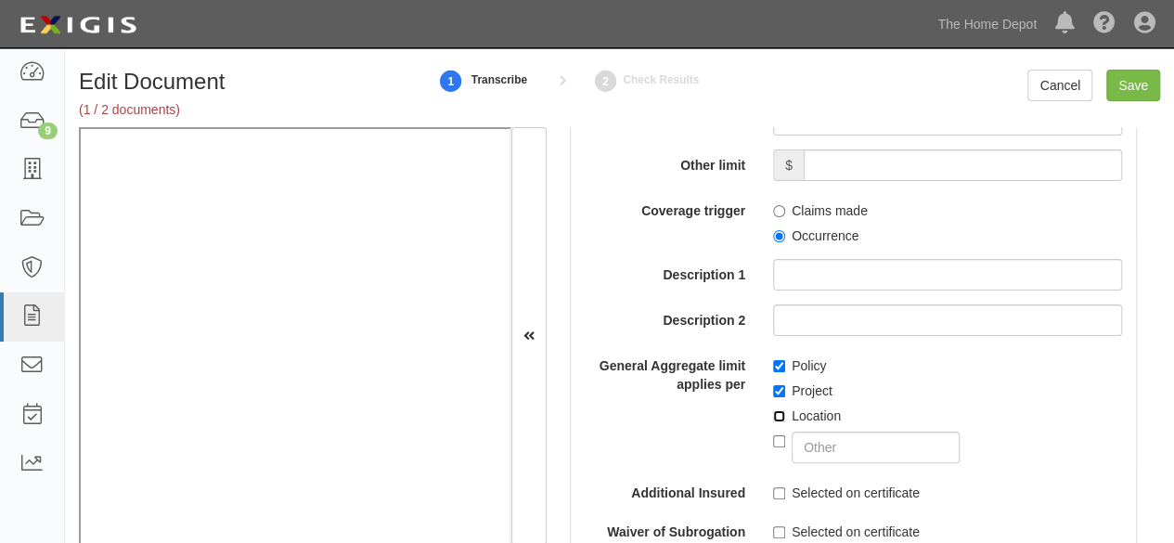
click at [773, 420] on input "Location" at bounding box center [779, 416] width 12 height 12
checkbox input "true"
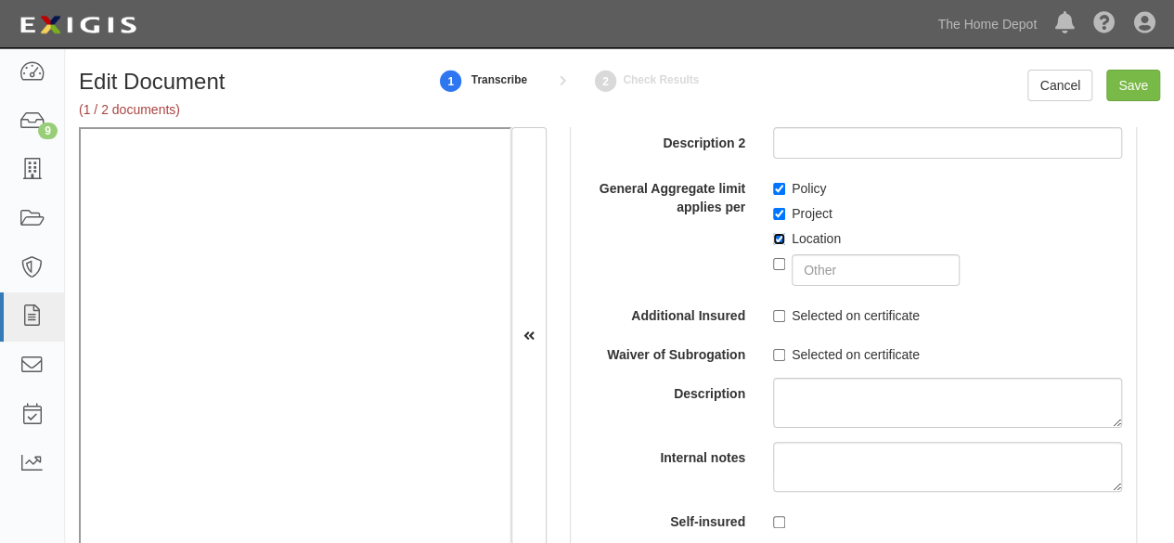
scroll to position [2321, 0]
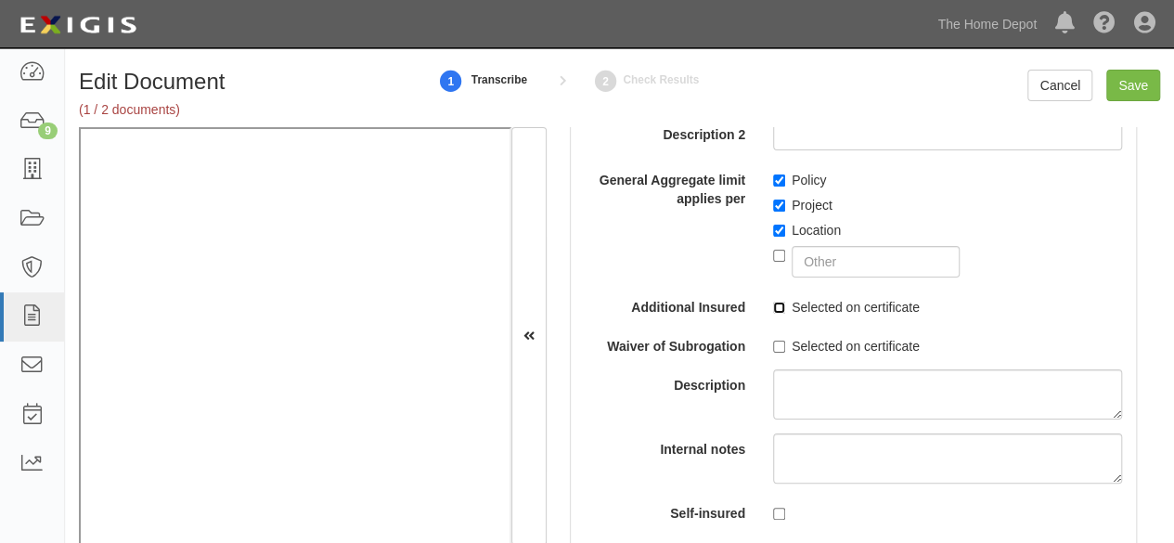
click at [773, 307] on input "Selected on certificate" at bounding box center [779, 308] width 12 height 12
checkbox input "true"
click at [773, 344] on input "Selected on certificate" at bounding box center [779, 347] width 12 height 12
checkbox input "true"
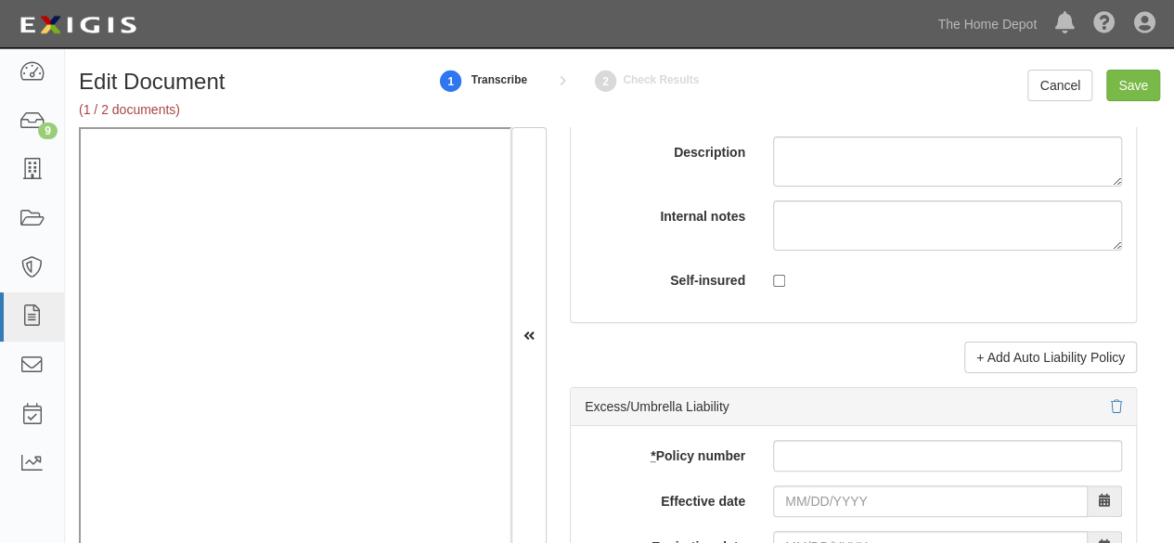
scroll to position [3806, 0]
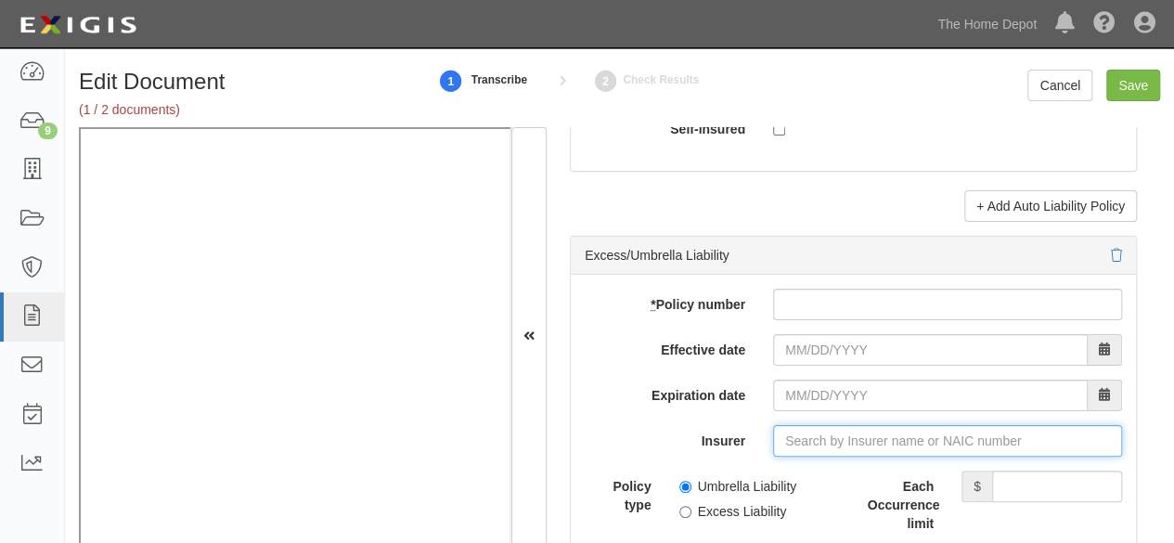
click at [839, 430] on input "Insurer" at bounding box center [947, 441] width 349 height 32
paste input "25674"
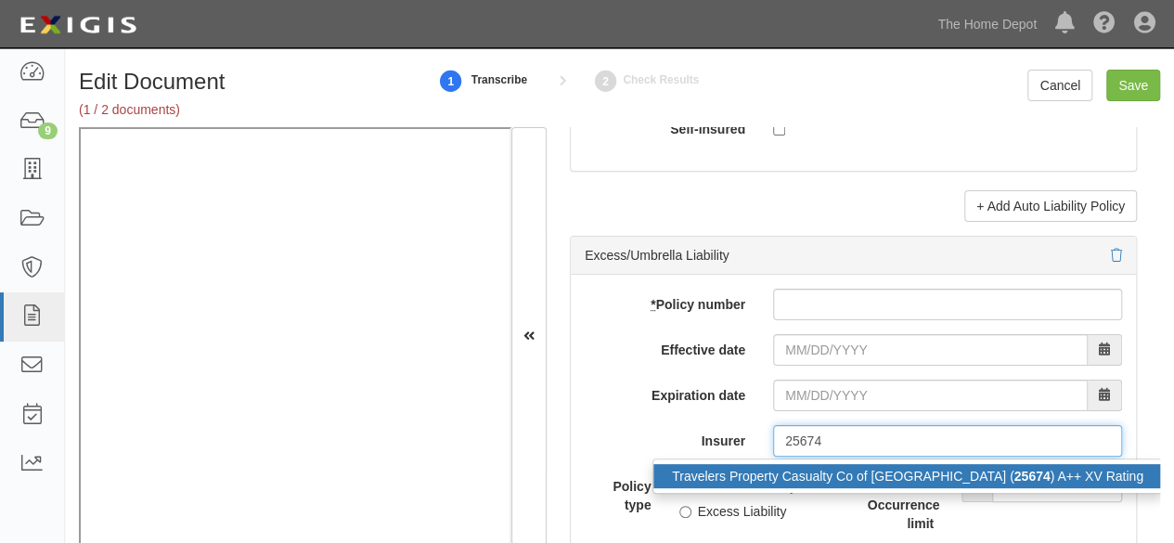
click at [813, 468] on div "Travelers Property Casualty Co of Amer ( 25674 ) A++ XV Rating" at bounding box center [908, 476] width 509 height 24
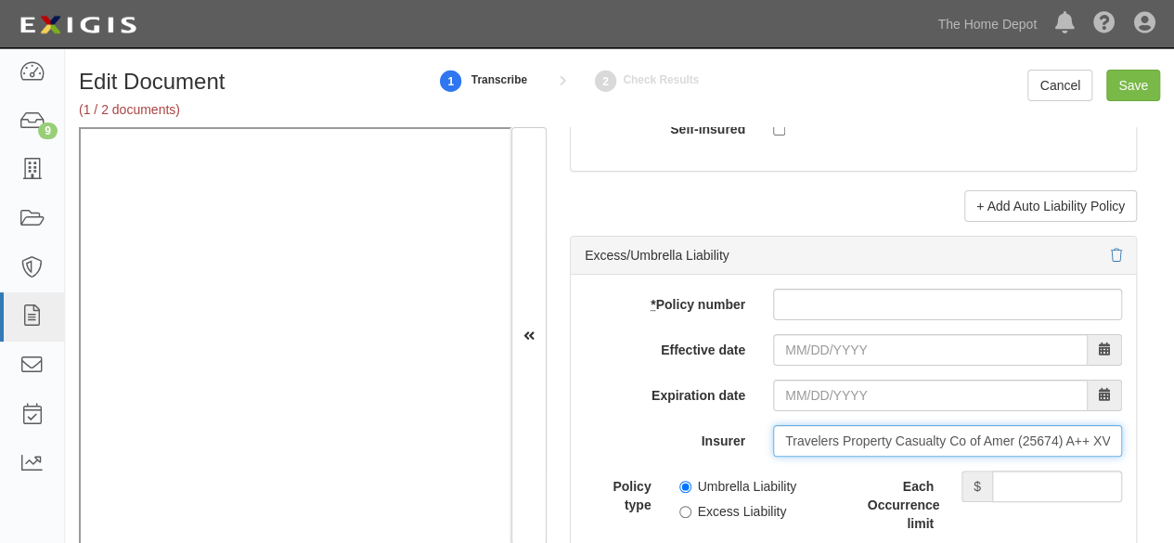
type input "Travelers Property Casualty Co of Amer (25674) A++ XV Rating"
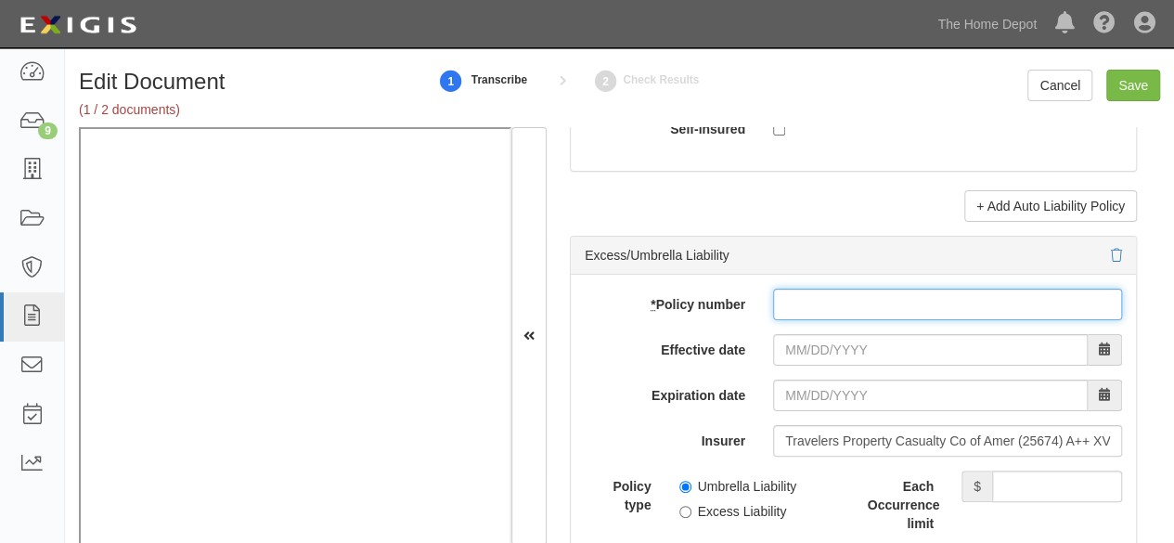
click at [791, 300] on input "* Policy number" at bounding box center [947, 305] width 349 height 32
paste input "CUP-3S114326-25-NF"
type input "CUP-3S114326-25-NF"
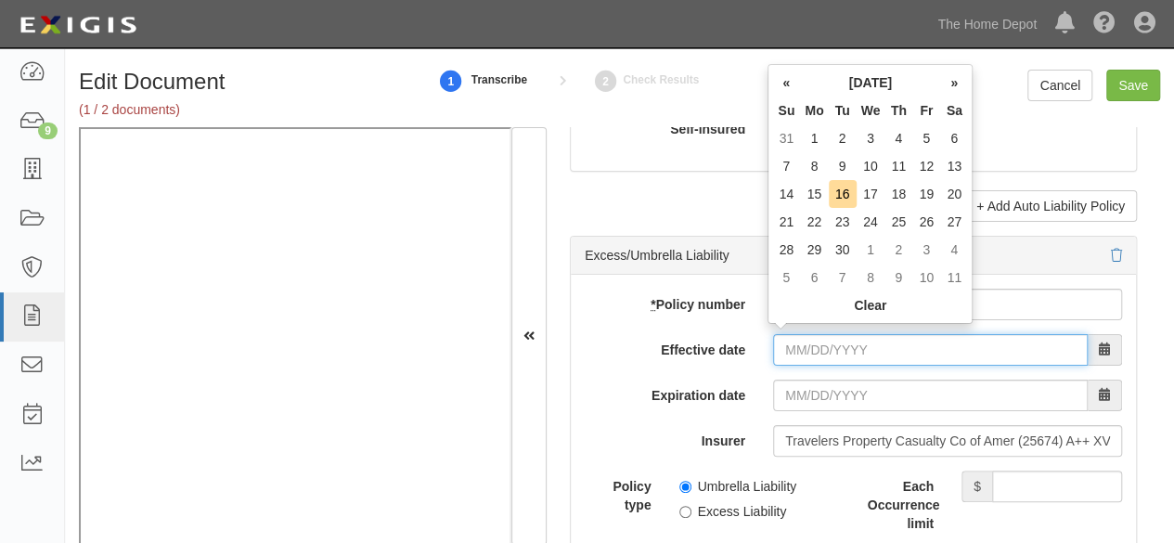
click at [793, 342] on input "Effective date" at bounding box center [930, 350] width 315 height 32
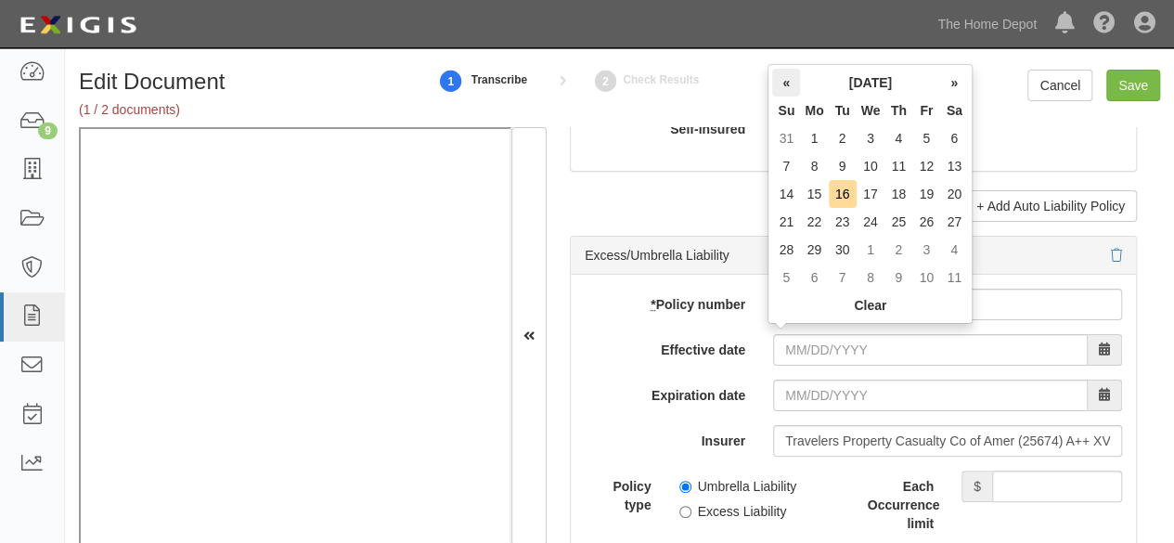
click at [785, 89] on th "«" at bounding box center [786, 83] width 28 height 28
drag, startPoint x: 841, startPoint y: 142, endPoint x: 822, endPoint y: 225, distance: 84.9
click at [841, 142] on td "1" at bounding box center [843, 138] width 28 height 28
type input "07/01/2025"
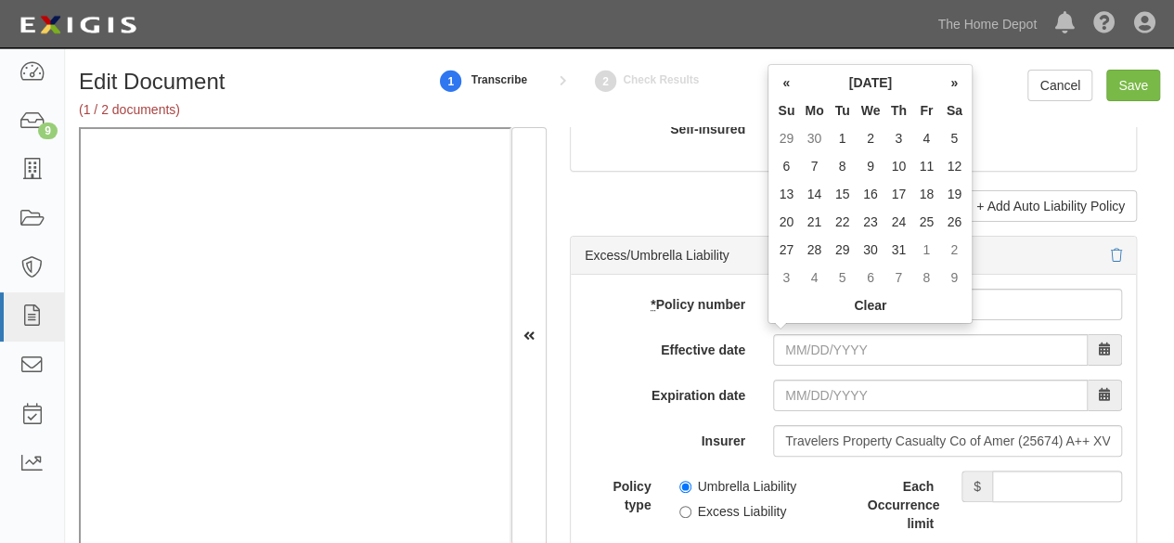
type input "07/01/2026"
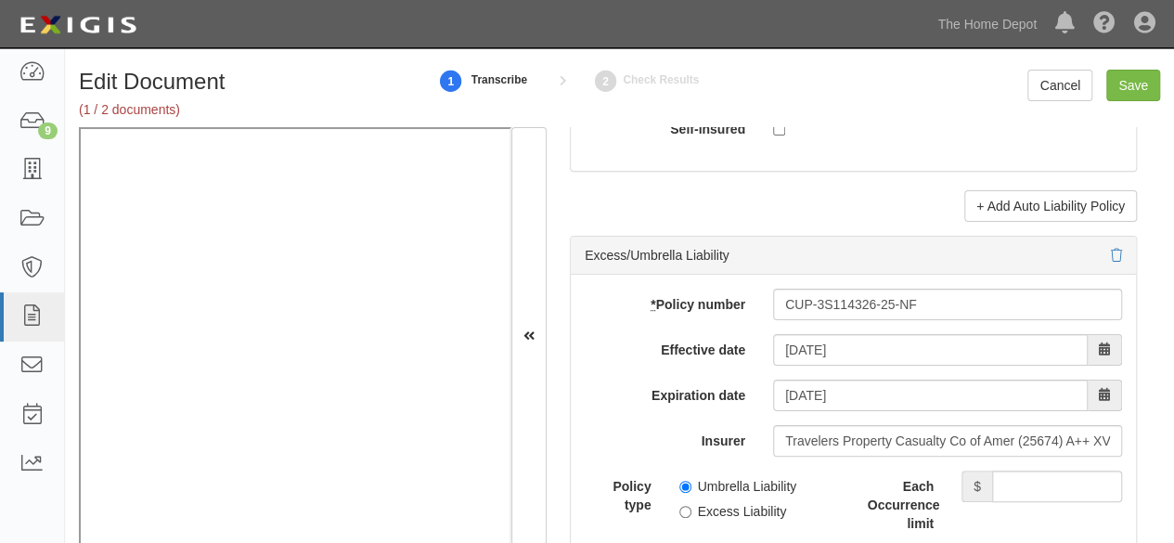
scroll to position [3899, 0]
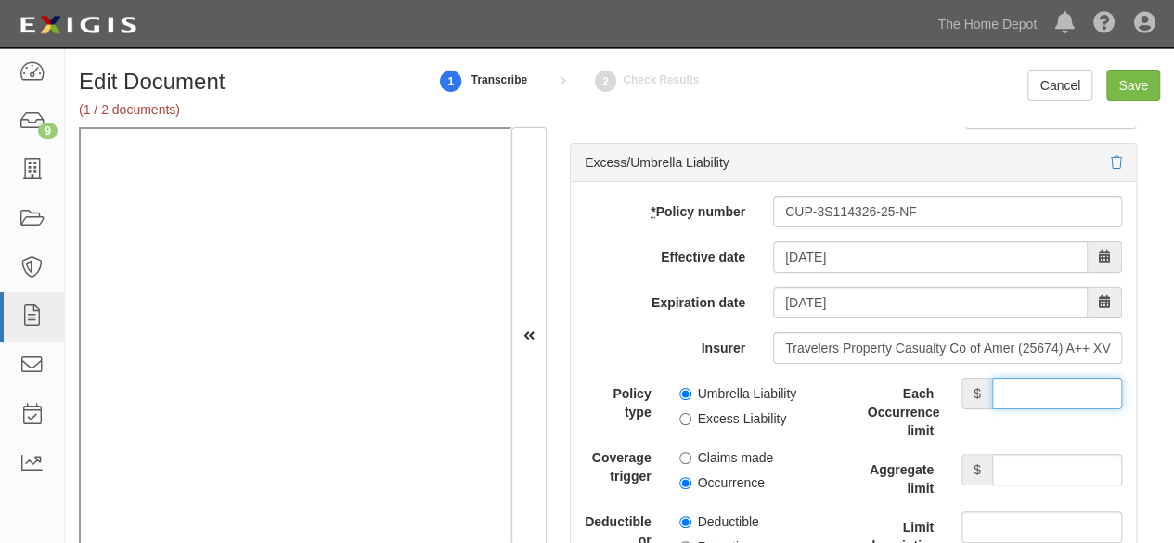
click at [1040, 387] on input "Each Occurrence limit" at bounding box center [1057, 394] width 130 height 32
type input "10,000,000"
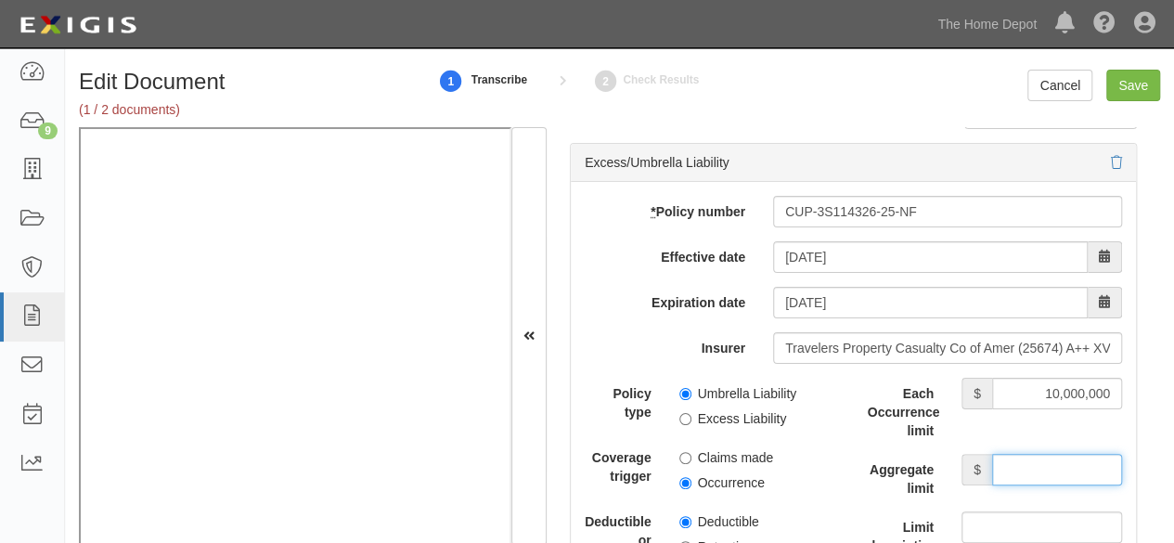
click at [1060, 461] on input "Aggregate limit" at bounding box center [1057, 470] width 130 height 32
type input "10,000,000"
drag, startPoint x: 683, startPoint y: 382, endPoint x: 694, endPoint y: 446, distance: 64.1
click at [684, 388] on input "Umbrella Liability" at bounding box center [686, 394] width 12 height 12
radio input "true"
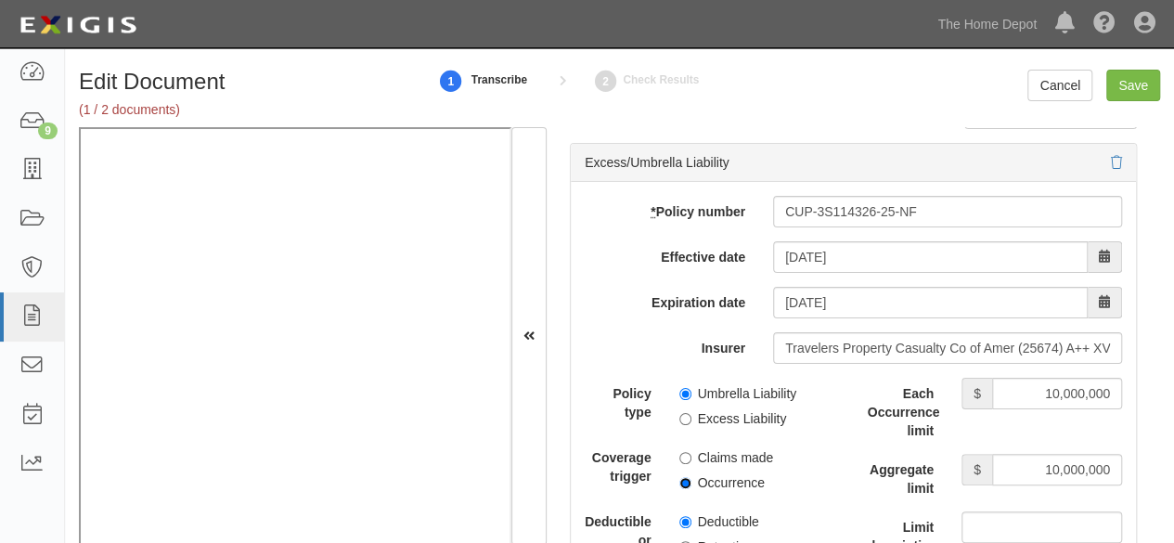
click at [681, 477] on input "Occurrence" at bounding box center [686, 483] width 12 height 12
radio input "true"
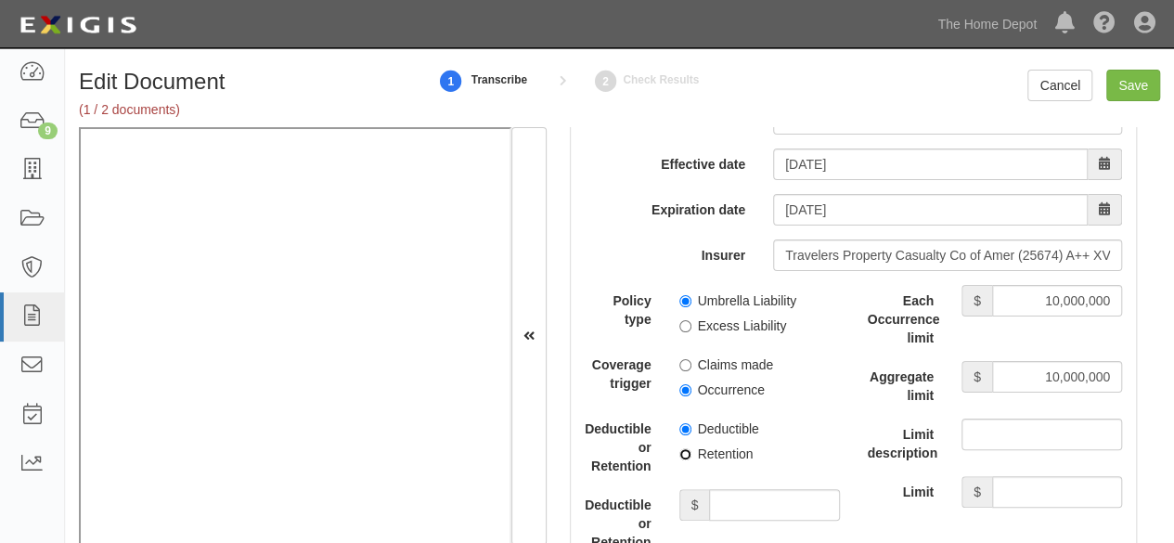
drag, startPoint x: 680, startPoint y: 447, endPoint x: 719, endPoint y: 490, distance: 57.9
click at [683, 450] on input "Retention" at bounding box center [686, 454] width 12 height 12
radio input "true"
drag, startPoint x: 726, startPoint y: 493, endPoint x: 721, endPoint y: 481, distance: 12.9
click at [726, 493] on input "Deductible or Retention amount" at bounding box center [774, 505] width 130 height 32
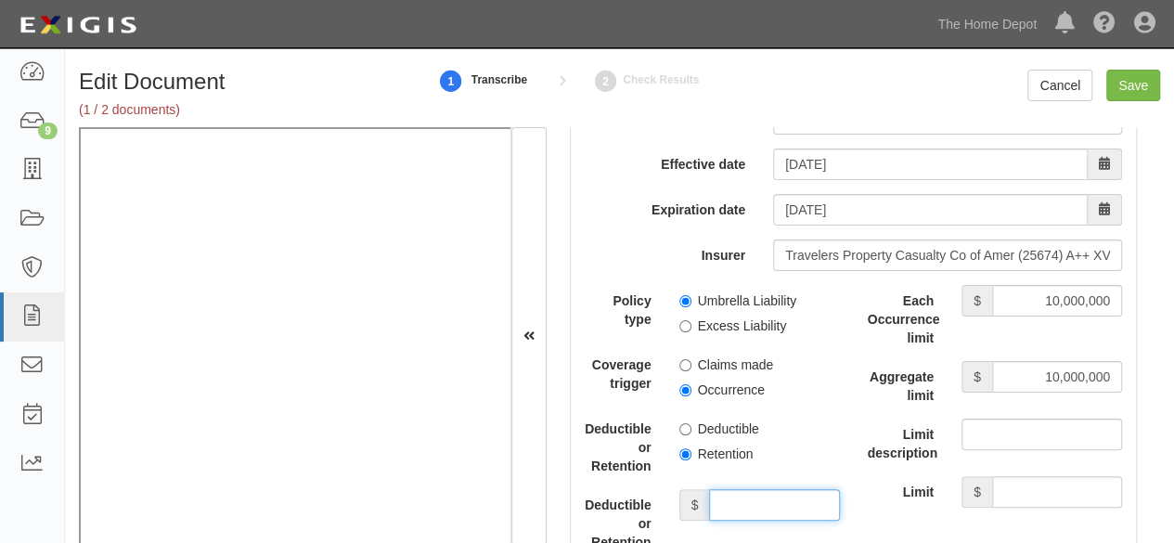
type input "10,000"
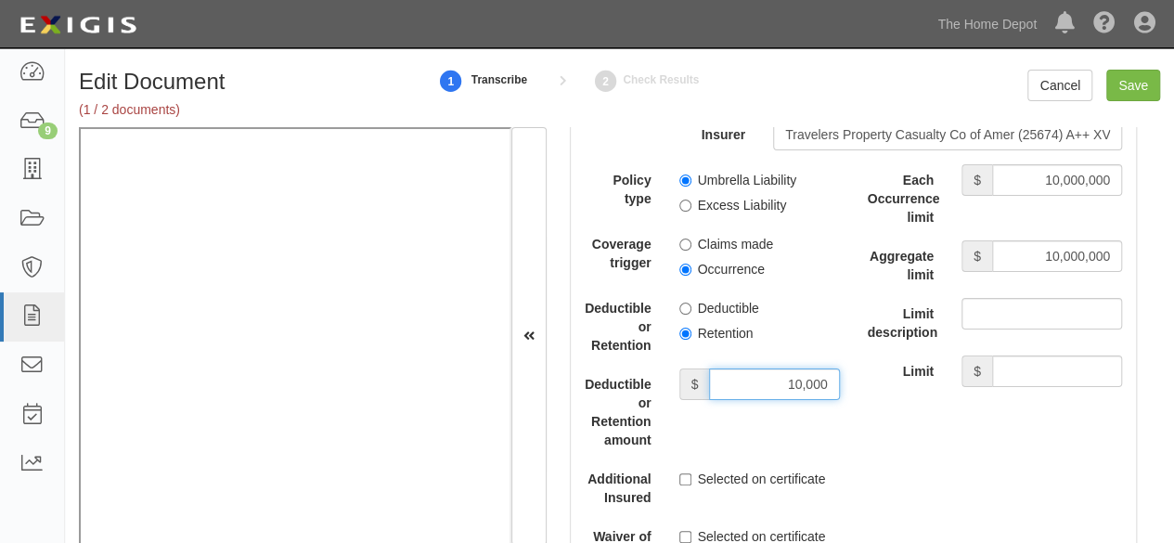
scroll to position [4178, 0]
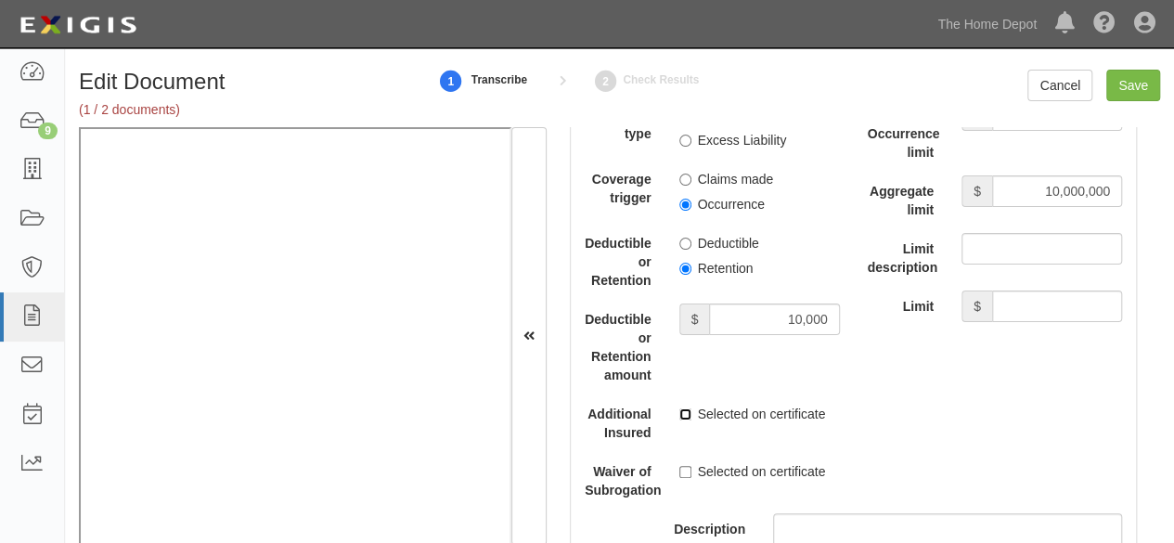
click at [686, 408] on input "Selected on certificate" at bounding box center [686, 414] width 12 height 12
checkbox input "true"
drag, startPoint x: 685, startPoint y: 467, endPoint x: 486, endPoint y: 439, distance: 200.6
click at [685, 467] on input "Selected on certificate" at bounding box center [686, 472] width 12 height 12
checkbox input "true"
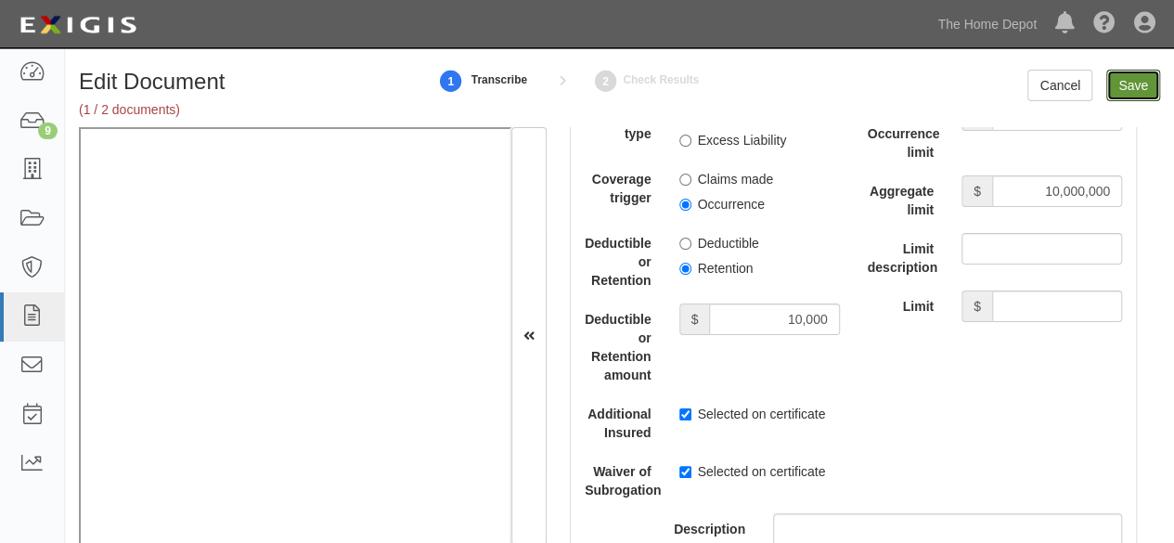
drag, startPoint x: 1132, startPoint y: 89, endPoint x: 1100, endPoint y: 106, distance: 35.7
click at [1132, 89] on input "Save" at bounding box center [1134, 86] width 54 height 32
type input "1000000"
type input "2000000"
type input "1000000"
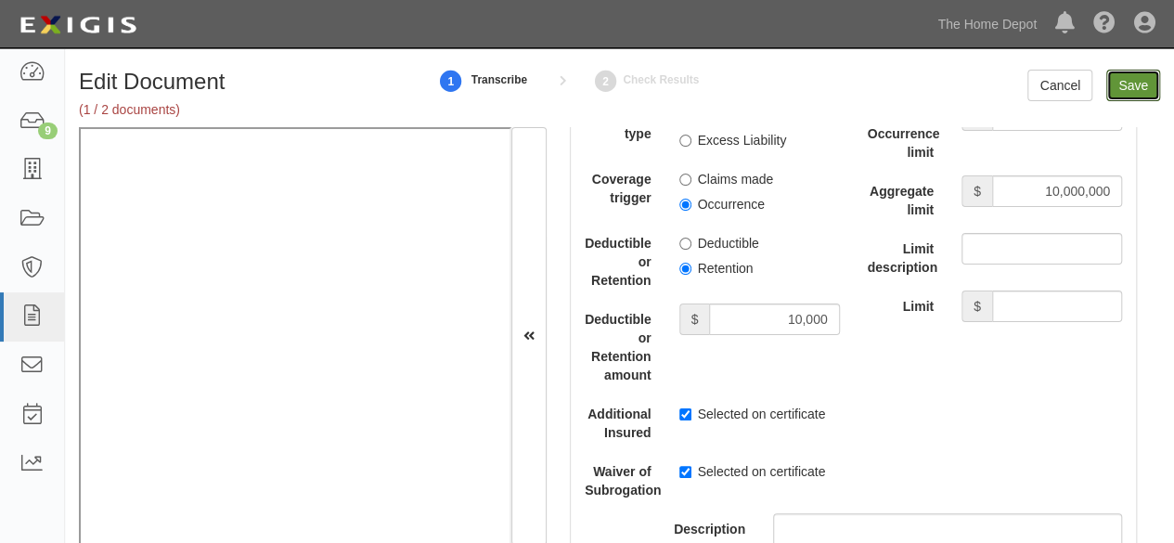
type input "10000"
type input "10000000"
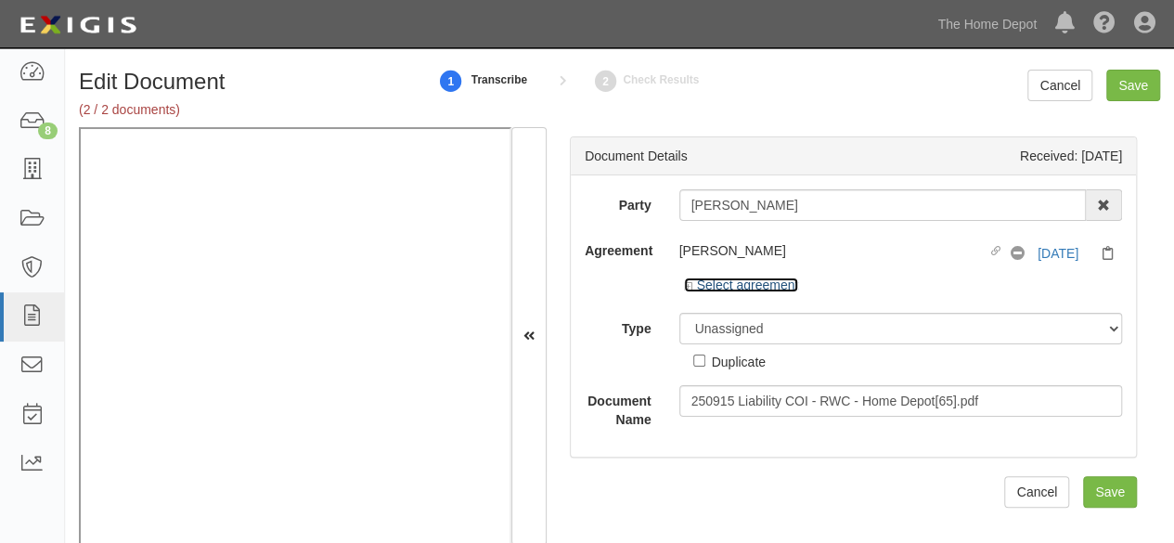
click at [771, 284] on link "Select agreement" at bounding box center [741, 285] width 115 height 15
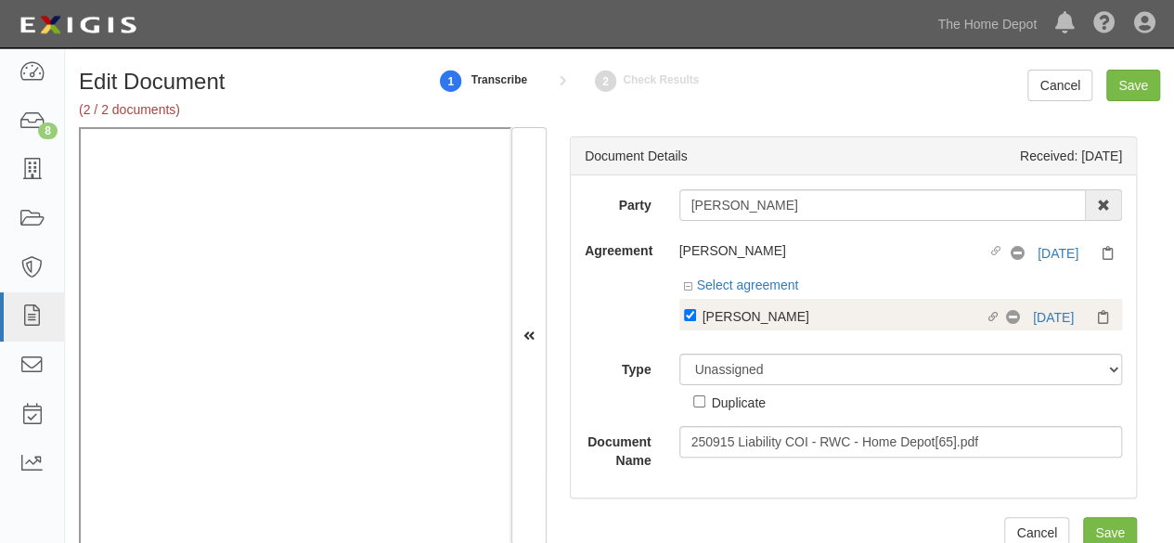
click at [737, 318] on div "[PERSON_NAME]" at bounding box center [844, 315] width 283 height 20
click at [696, 318] on input "Linked agreement Rand Whitney Linked agreement" at bounding box center [690, 315] width 12 height 12
checkbox input "false"
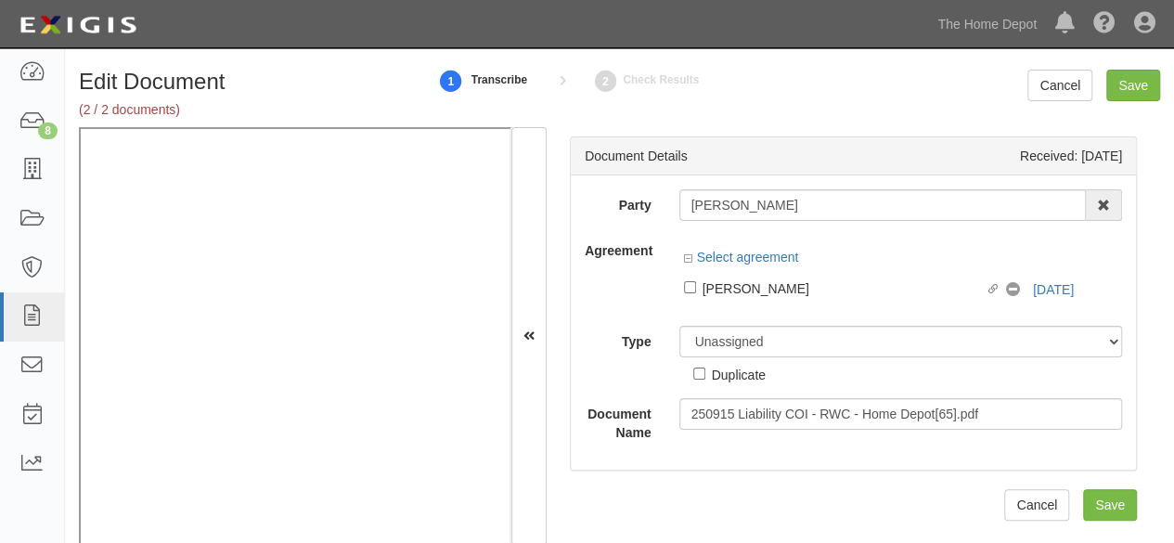
click at [712, 364] on div "Duplicate" at bounding box center [739, 374] width 54 height 20
click at [706, 368] on input "Duplicate" at bounding box center [699, 374] width 12 height 12
checkbox input "true"
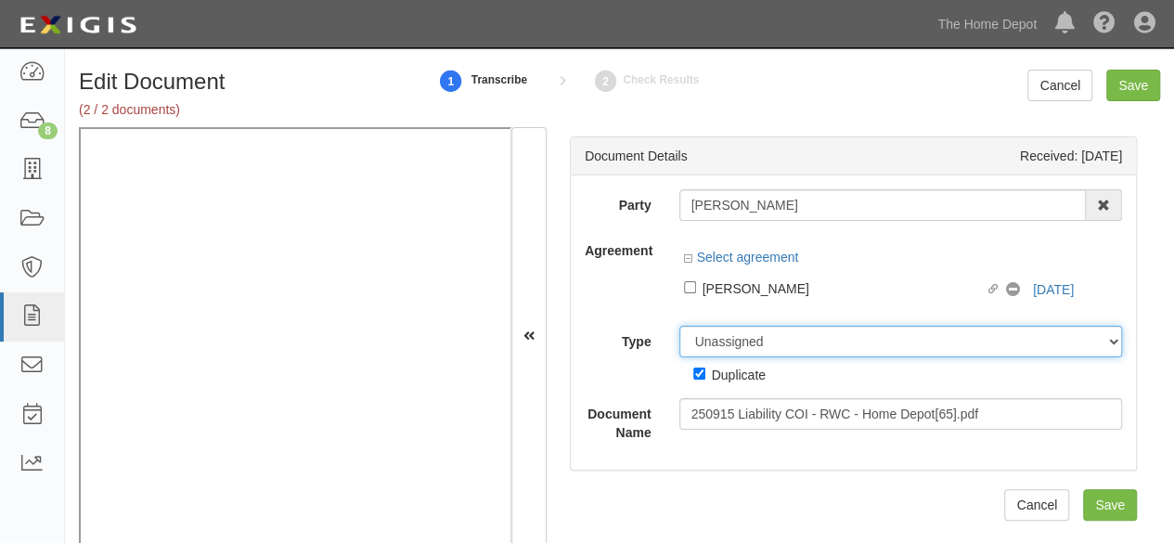
click at [713, 337] on select "Unassigned Binder Cancellation Notice Certificate Contract Endorsement Insuranc…" at bounding box center [902, 342] width 444 height 32
select select "OtherDetail"
click at [680, 326] on select "Unassigned Binder Cancellation Notice Certificate Contract Endorsement Insuranc…" at bounding box center [902, 342] width 444 height 32
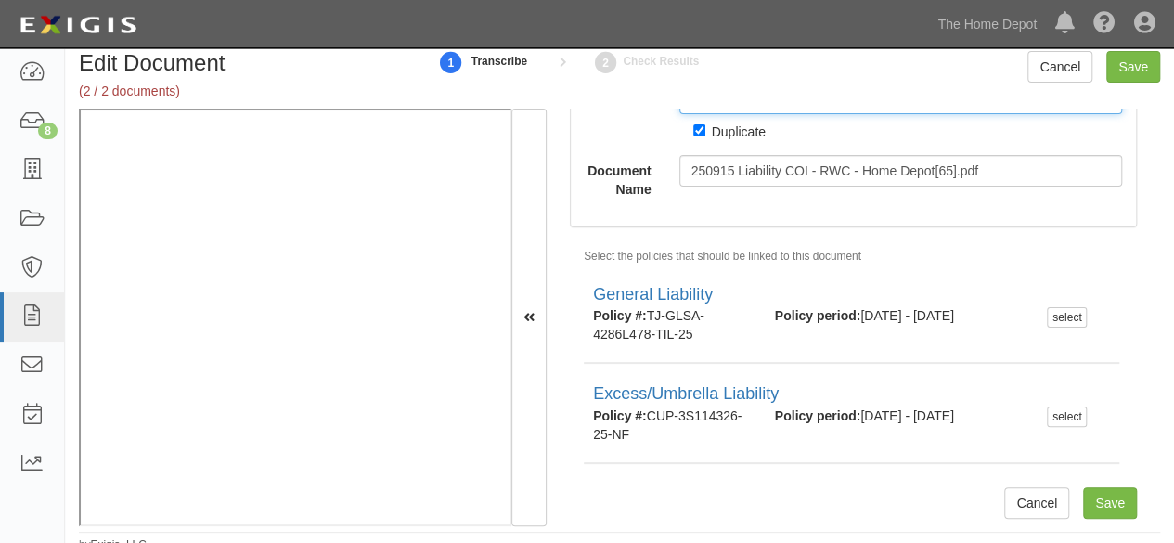
scroll to position [28, 0]
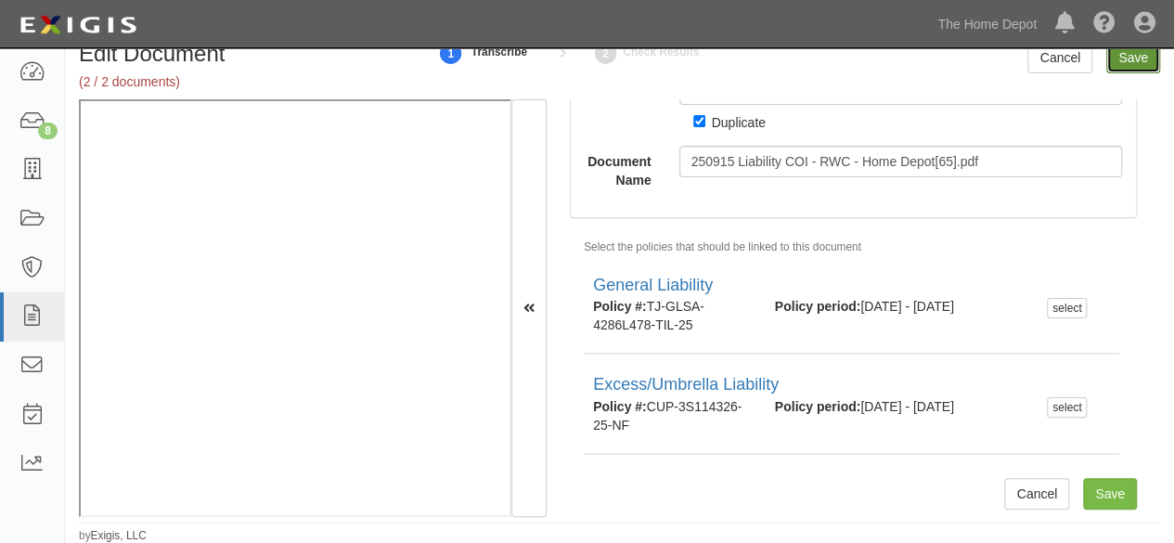
click at [1131, 63] on input "Save" at bounding box center [1134, 58] width 54 height 32
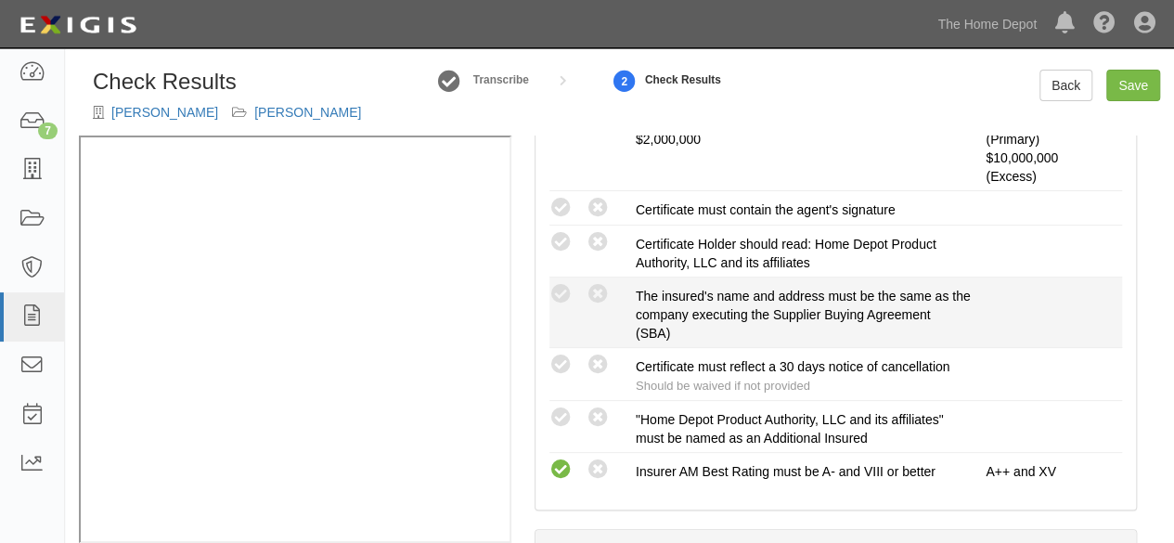
scroll to position [650, 0]
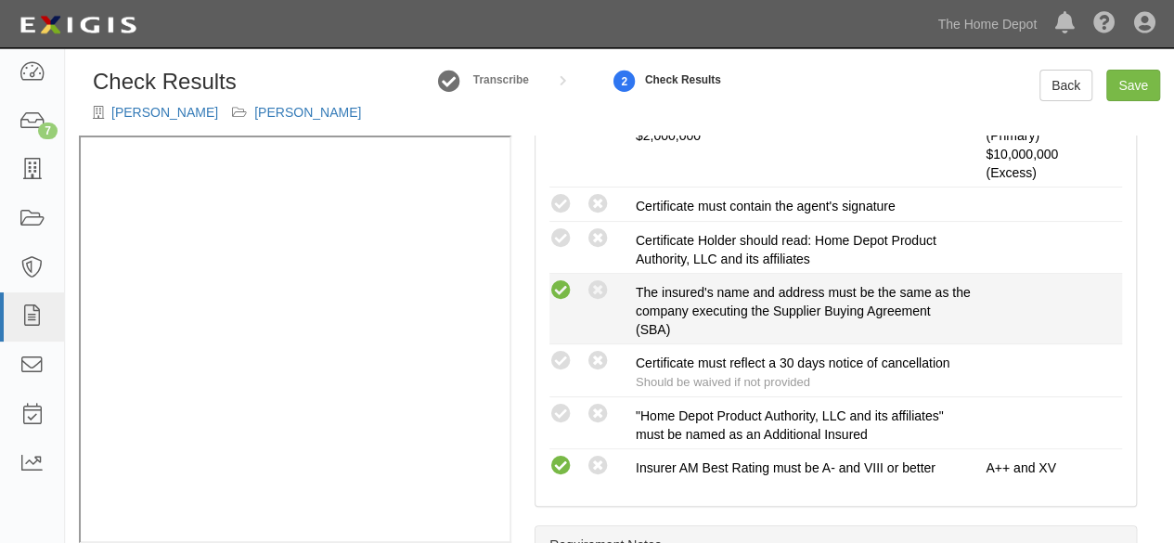
drag, startPoint x: 571, startPoint y: 288, endPoint x: 549, endPoint y: 294, distance: 23.2
click at [550, 294] on icon at bounding box center [561, 290] width 23 height 23
radio input "true"
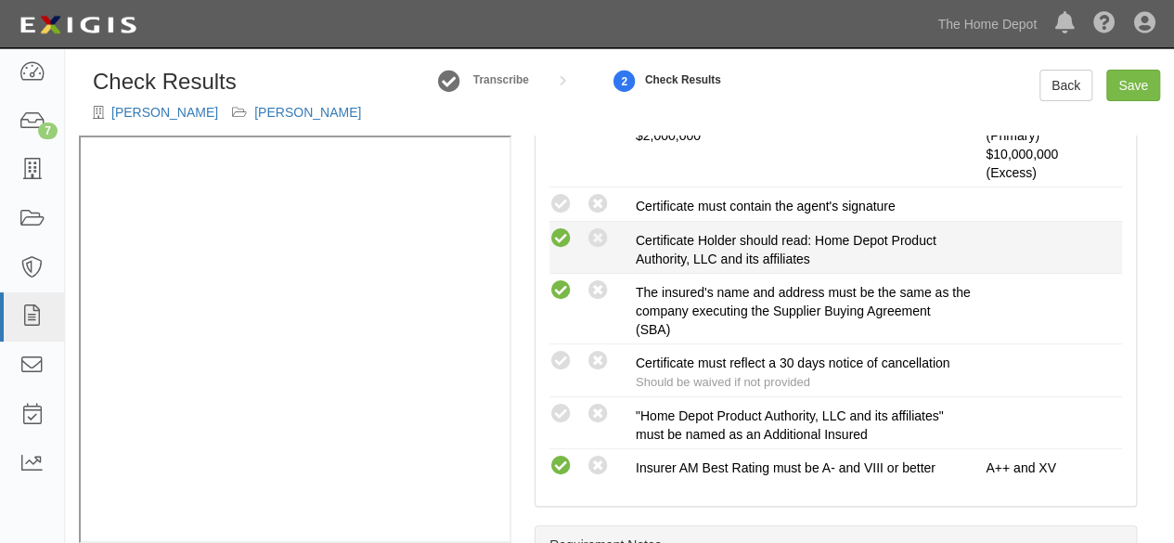
drag, startPoint x: 558, startPoint y: 207, endPoint x: 555, endPoint y: 228, distance: 21.5
click at [558, 208] on icon at bounding box center [561, 204] width 23 height 23
radio input "true"
click at [571, 233] on icon at bounding box center [561, 238] width 23 height 23
radio input "true"
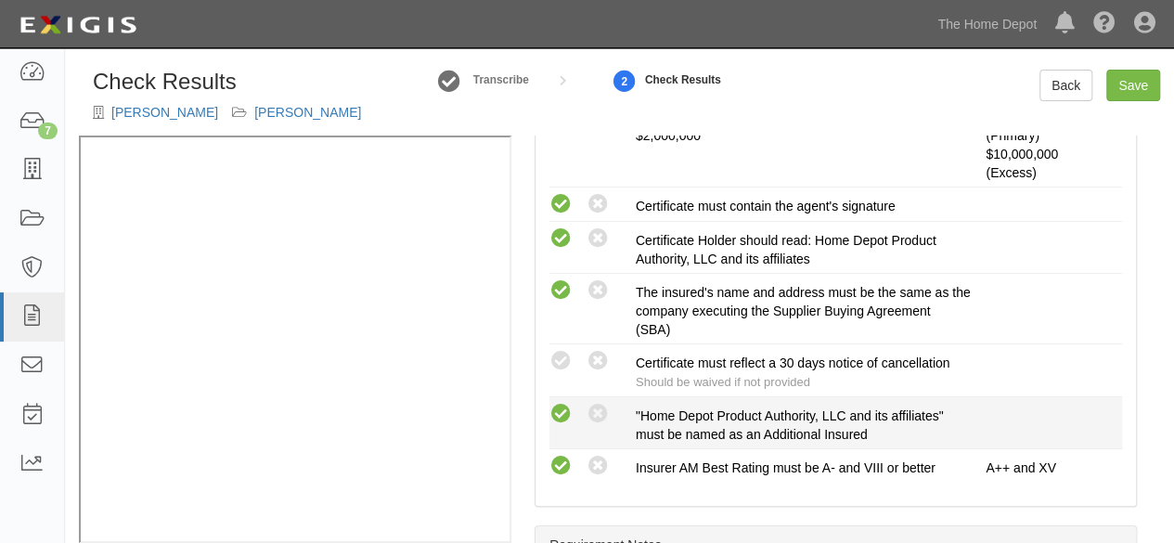
click at [563, 409] on icon at bounding box center [561, 414] width 23 height 23
radio input "true"
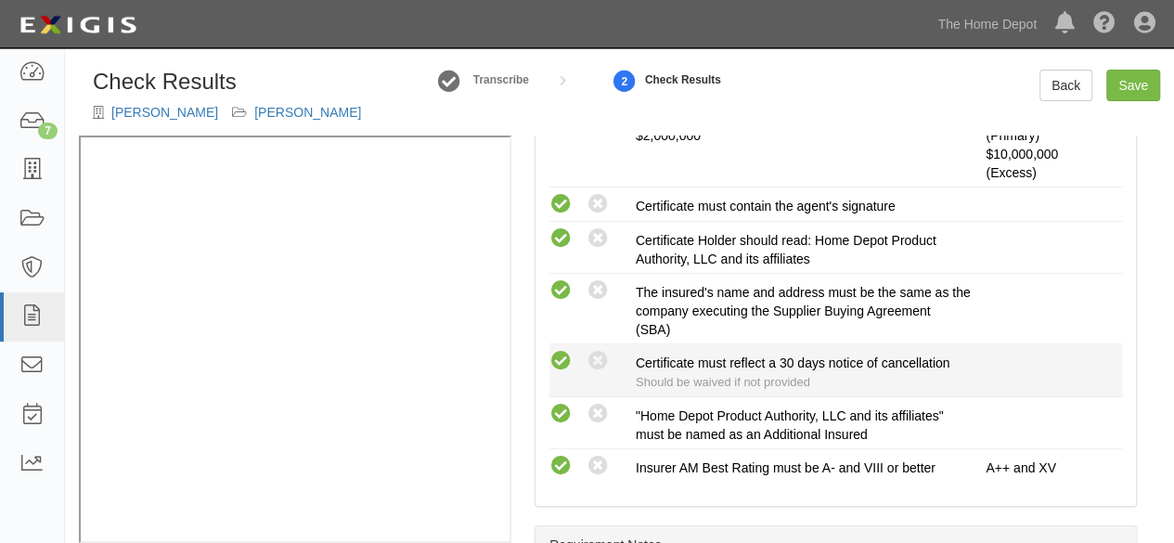
click at [563, 359] on icon at bounding box center [561, 361] width 23 height 23
radio input "true"
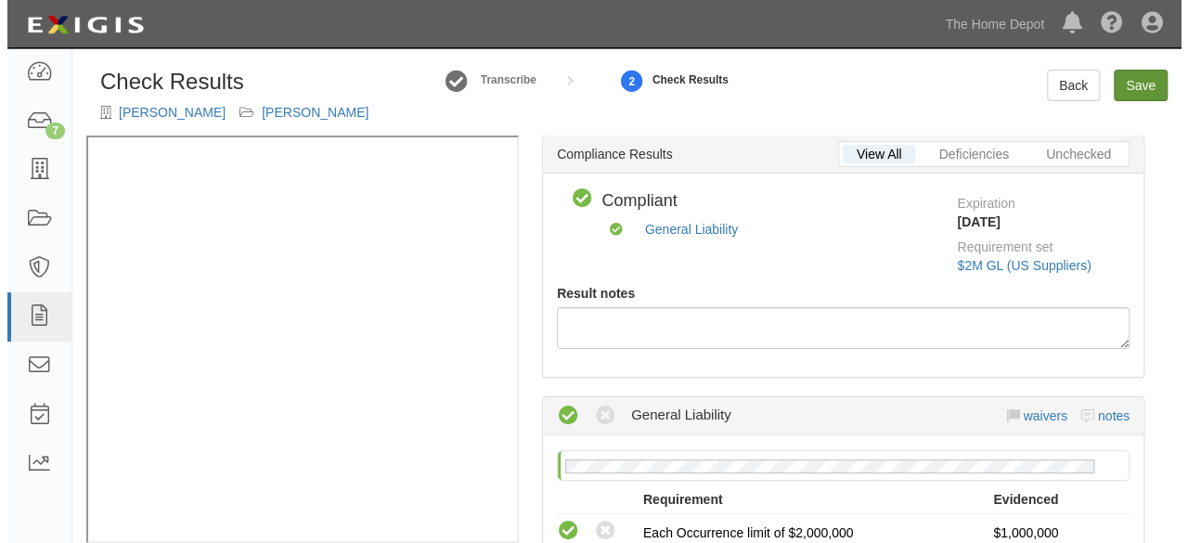
scroll to position [0, 0]
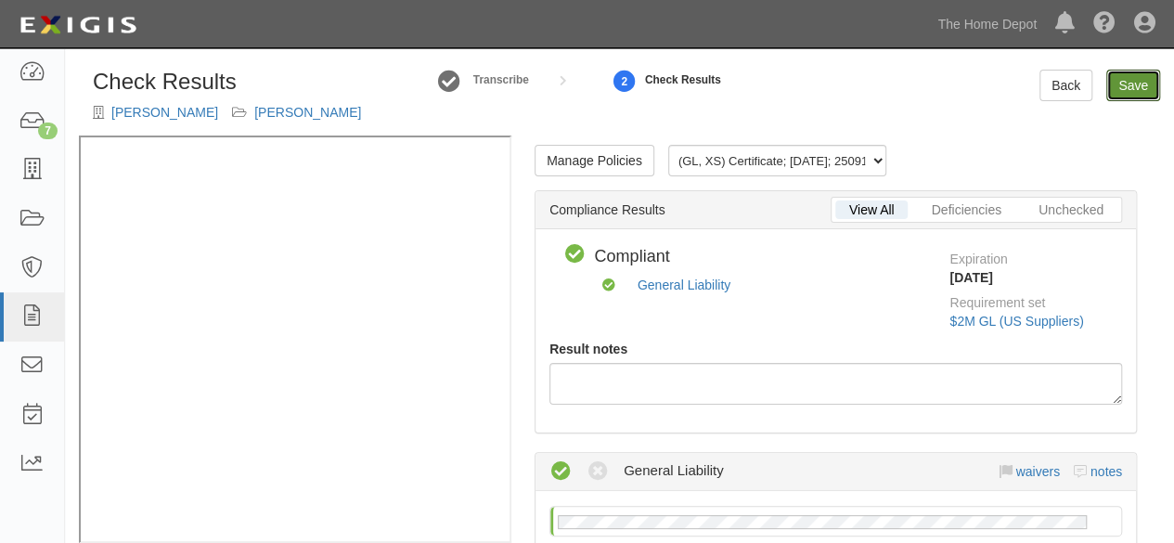
drag, startPoint x: 1140, startPoint y: 94, endPoint x: 1132, endPoint y: 110, distance: 17.9
click at [1140, 94] on link "Save" at bounding box center [1134, 86] width 54 height 32
radio input "true"
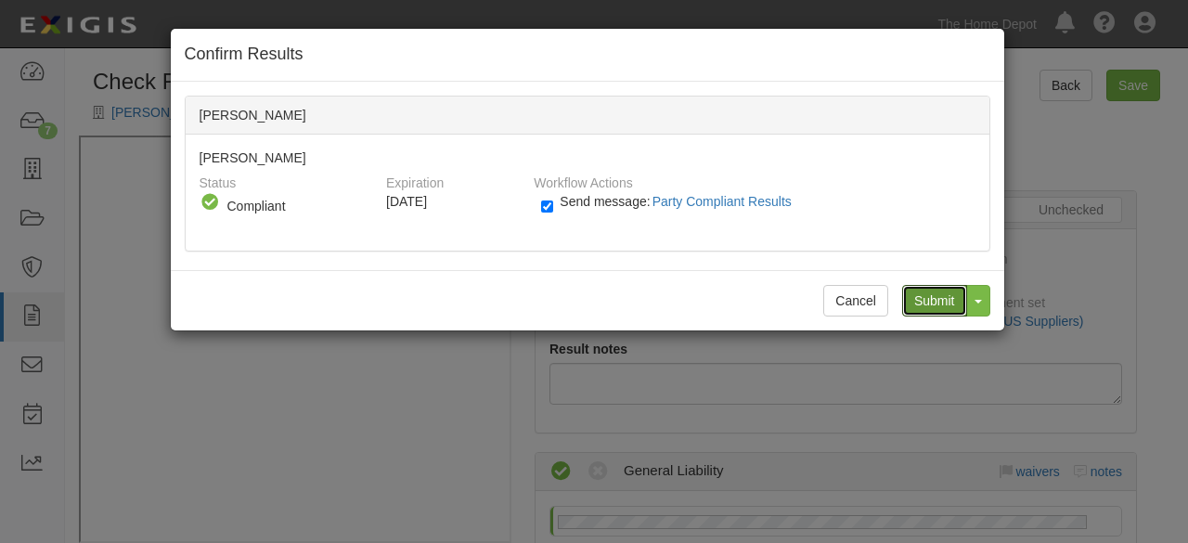
drag, startPoint x: 932, startPoint y: 288, endPoint x: 833, endPoint y: 235, distance: 112.5
click at [931, 288] on input "Submit" at bounding box center [934, 301] width 65 height 32
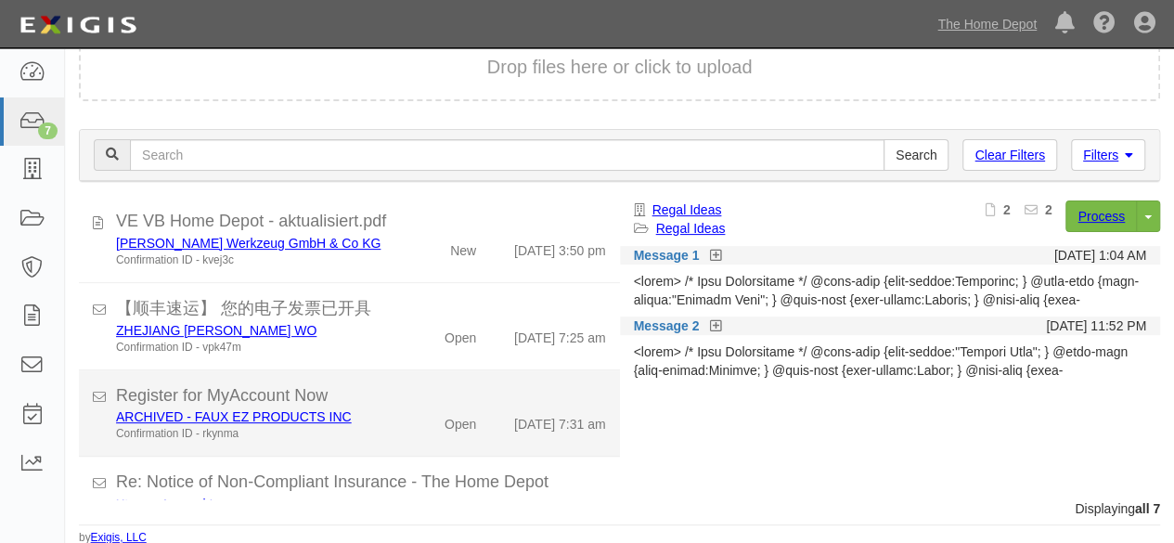
scroll to position [355, 0]
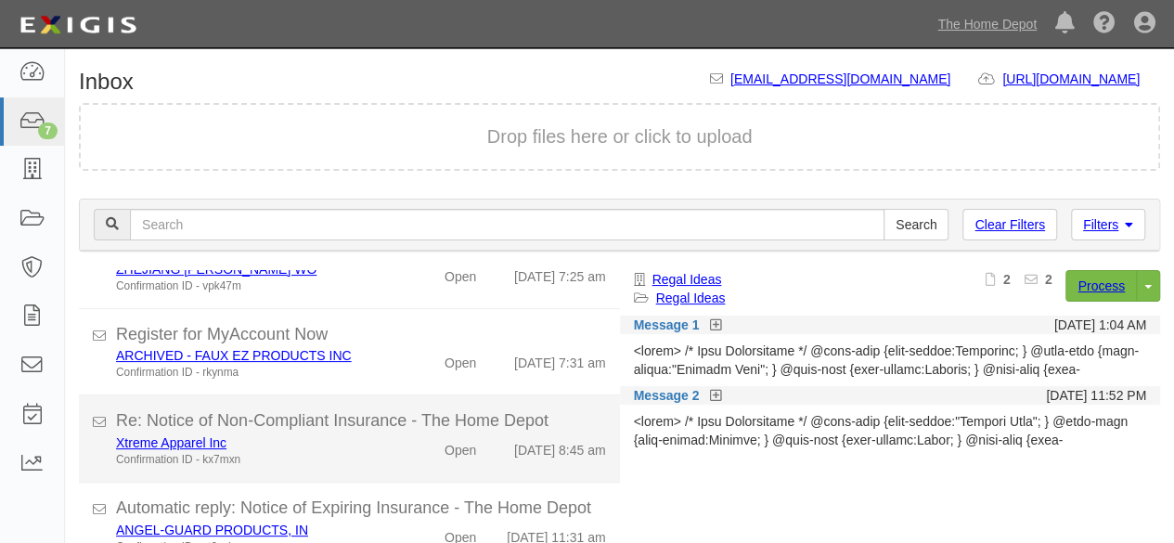
scroll to position [71, 0]
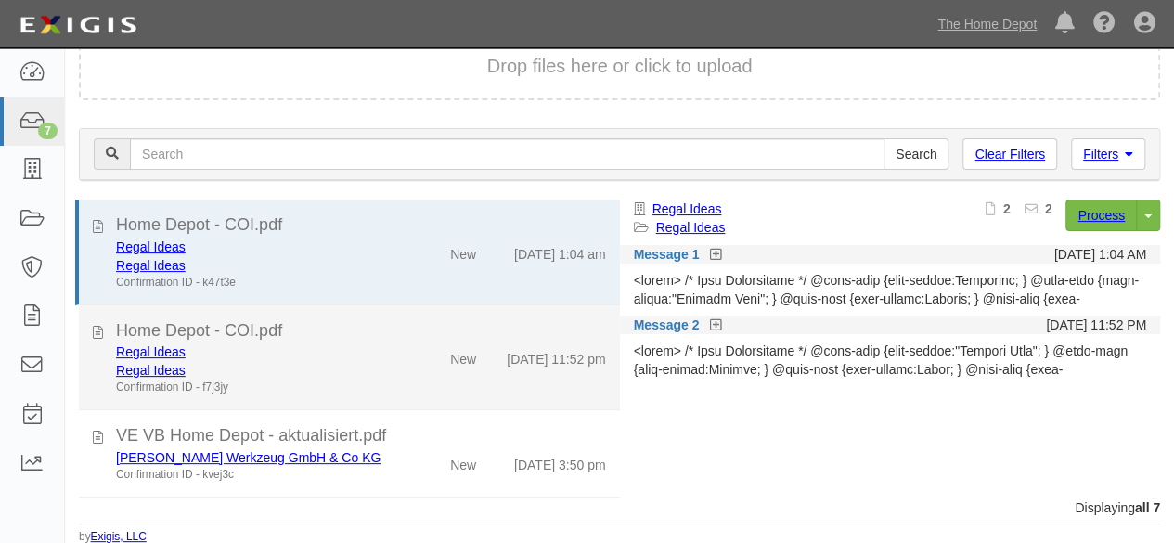
scroll to position [355, 0]
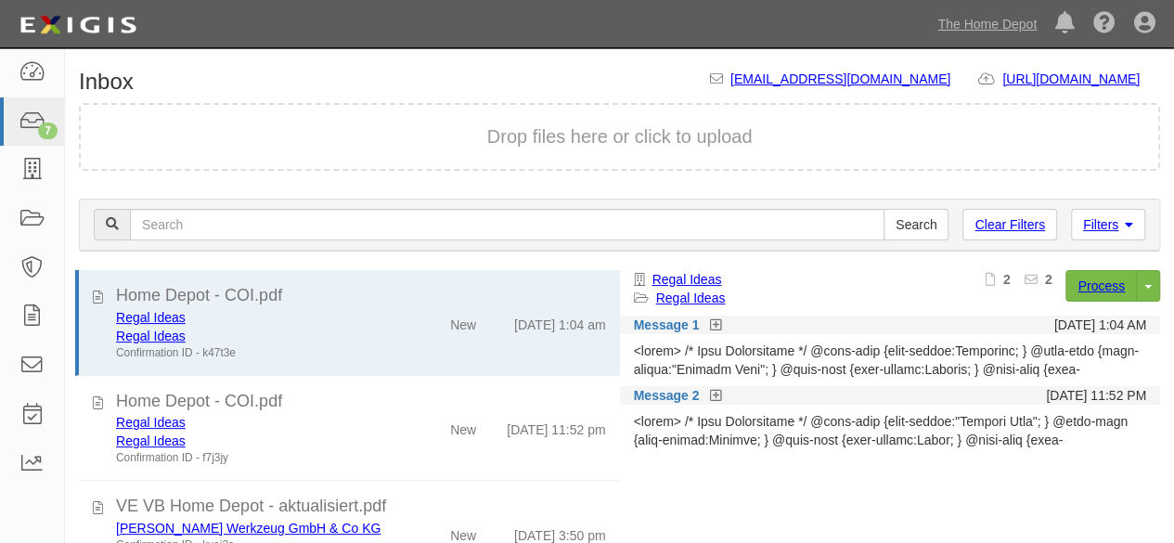
scroll to position [71, 0]
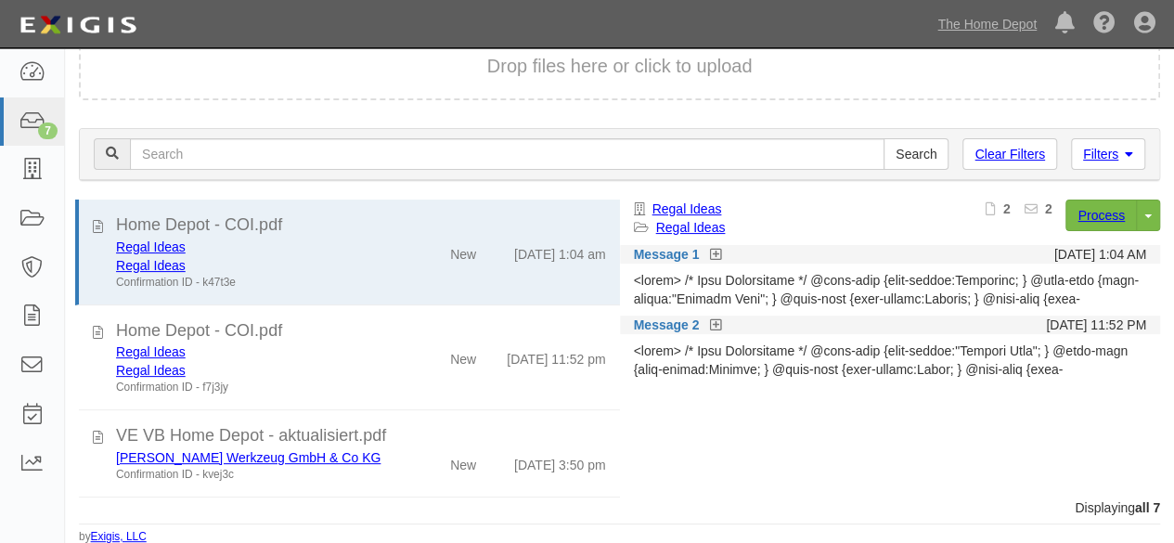
scroll to position [355, 0]
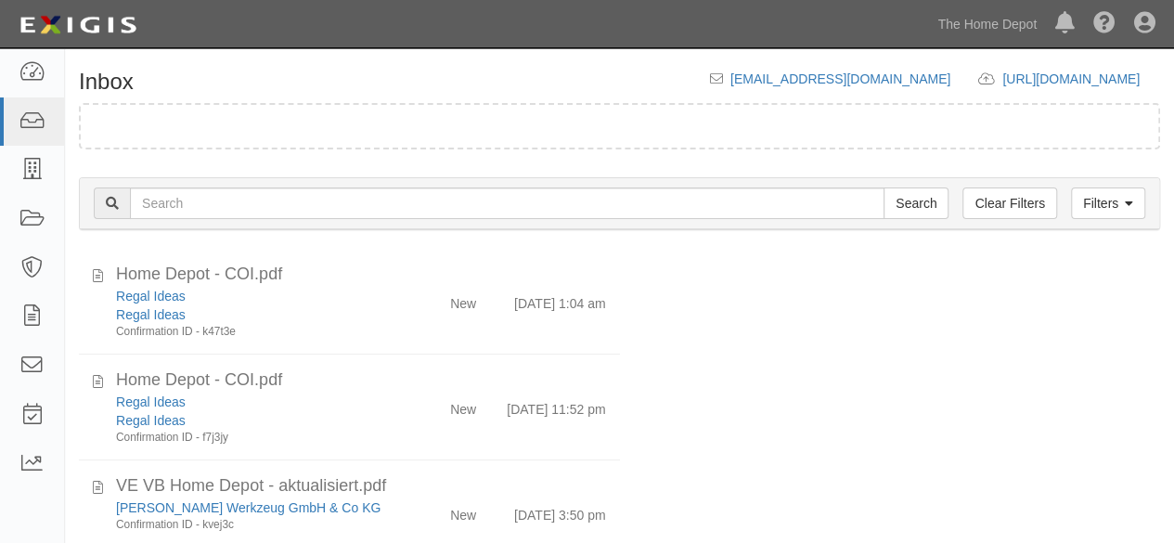
scroll to position [71, 0]
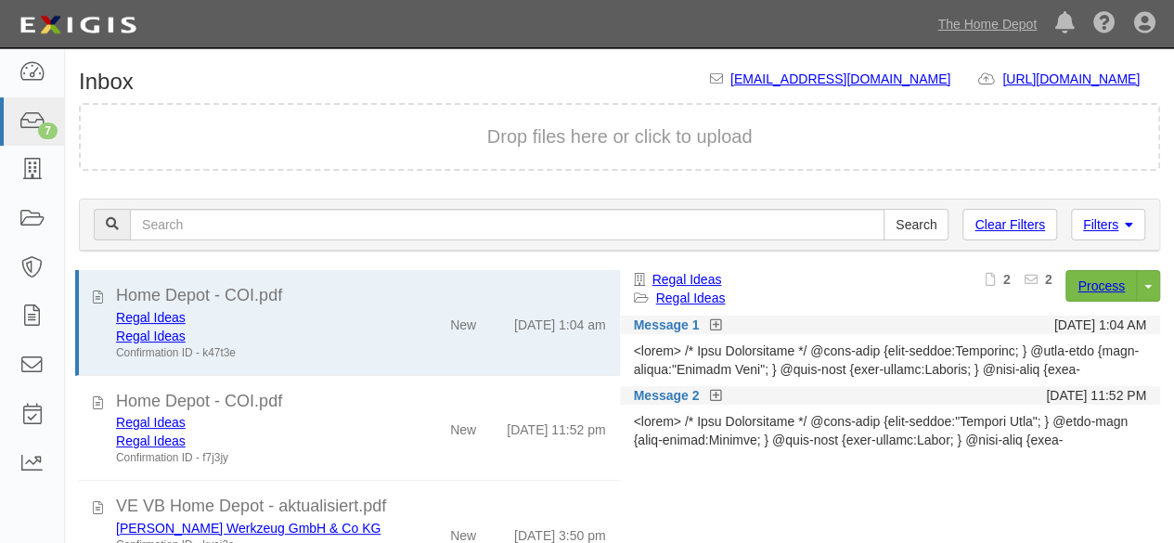
scroll to position [71, 0]
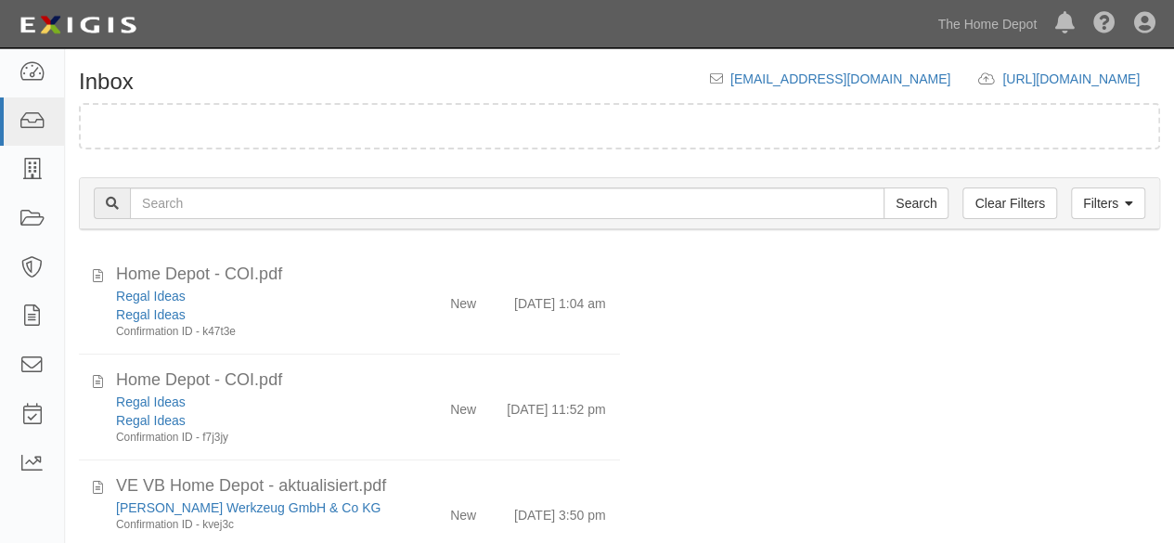
scroll to position [71, 0]
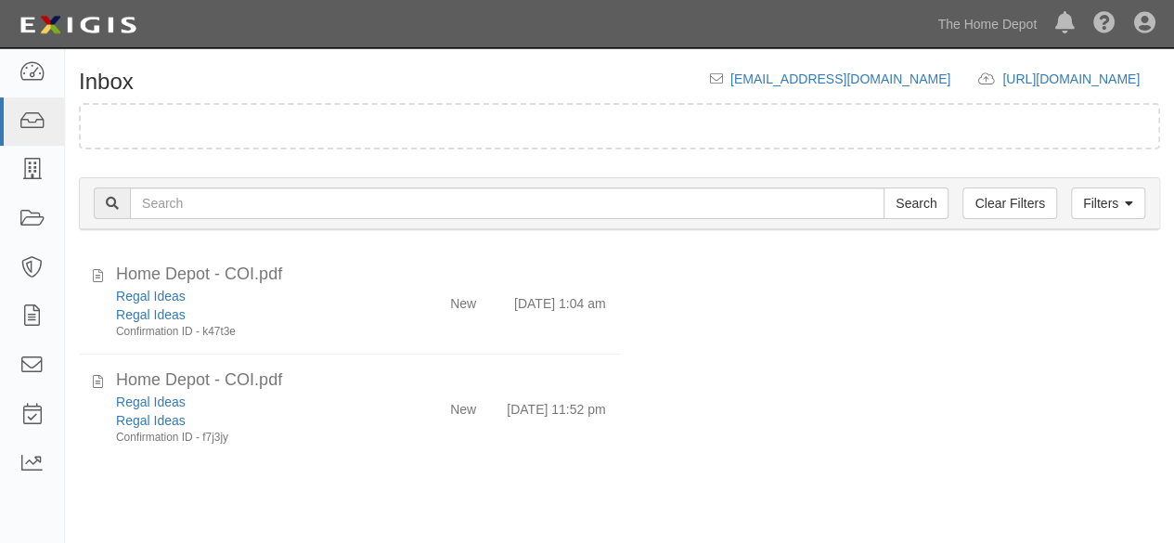
scroll to position [71, 0]
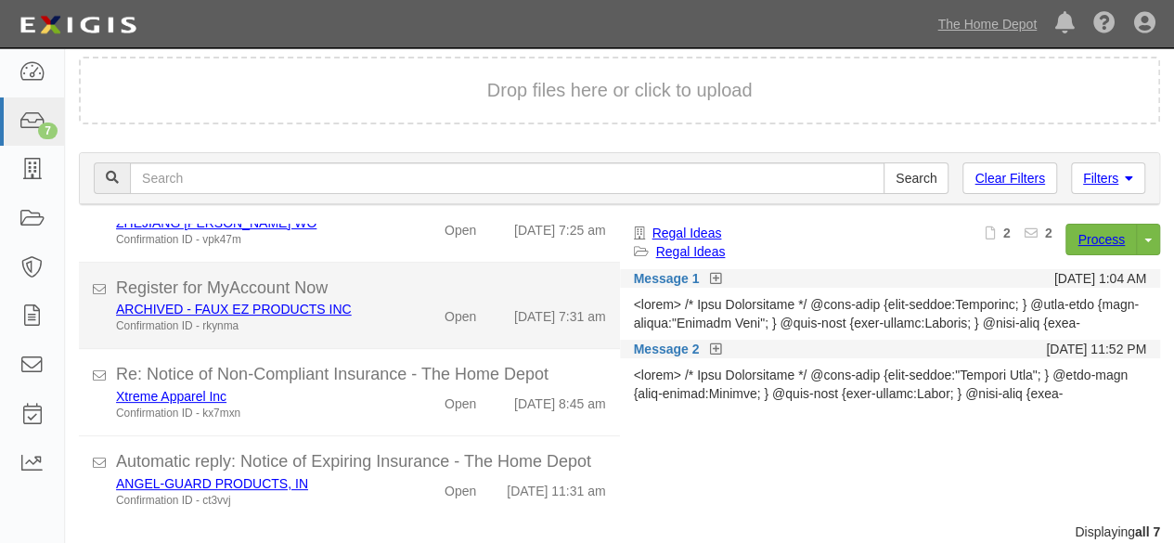
scroll to position [71, 0]
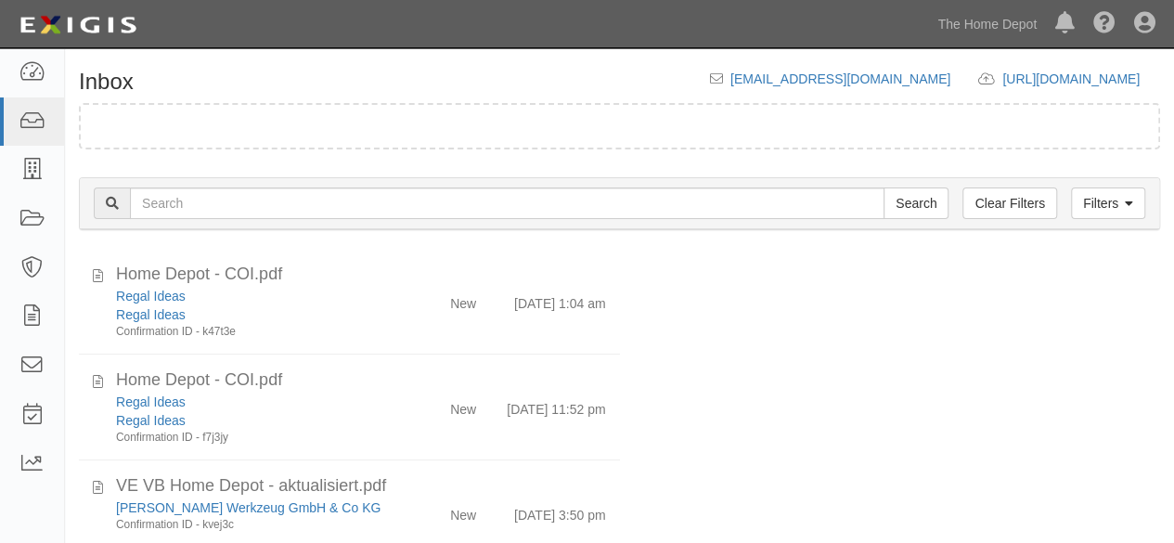
scroll to position [71, 0]
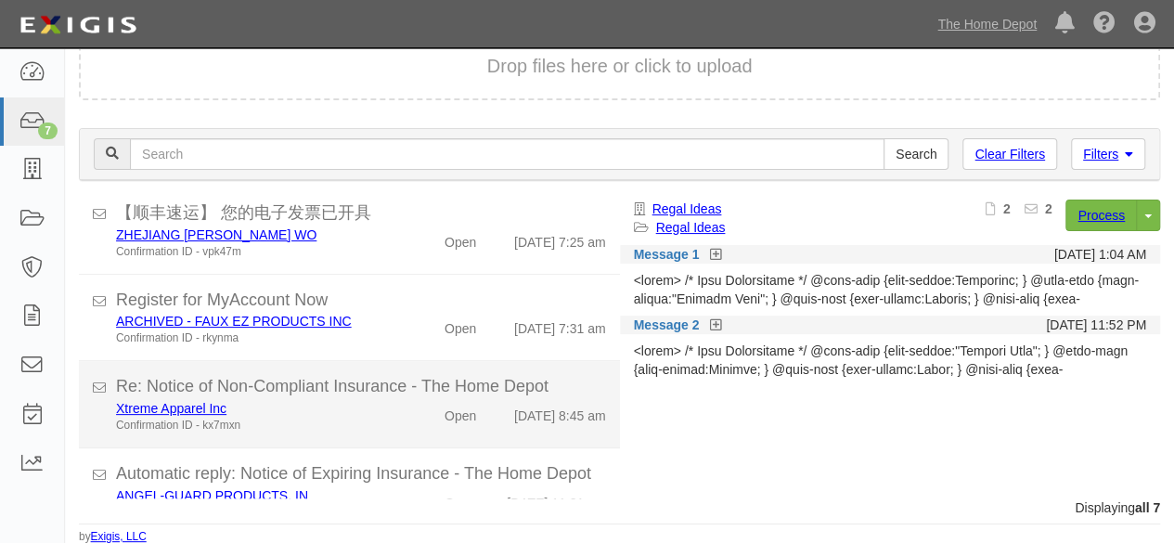
scroll to position [355, 0]
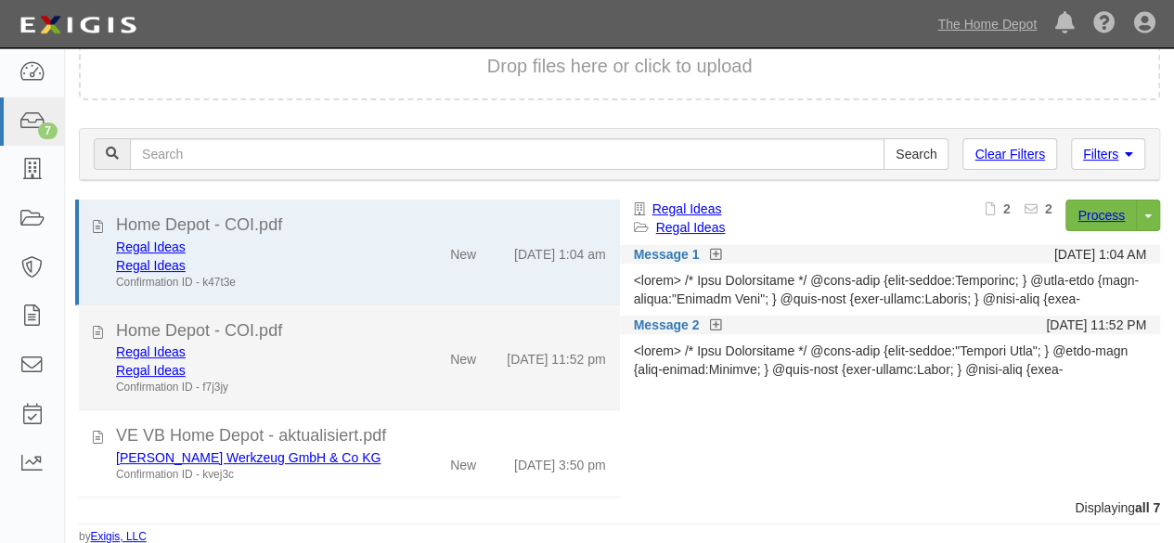
scroll to position [355, 0]
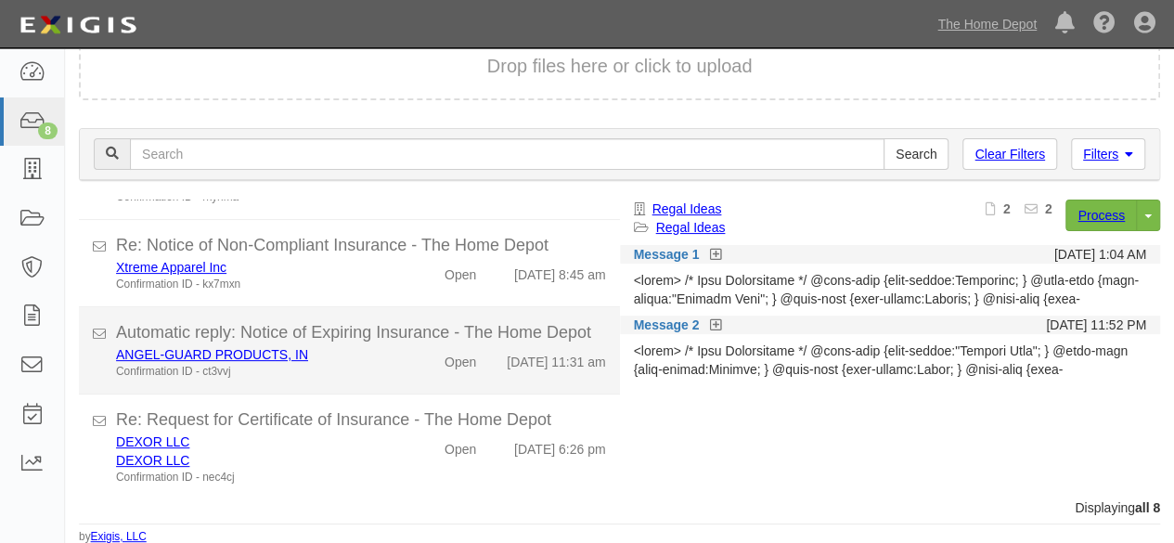
scroll to position [460, 0]
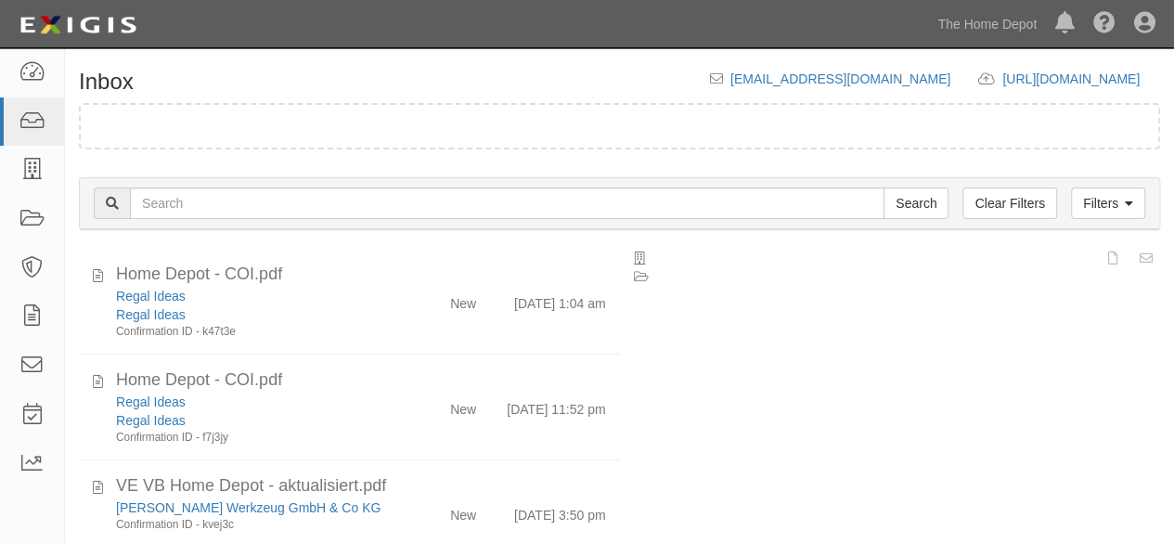
scroll to position [71, 0]
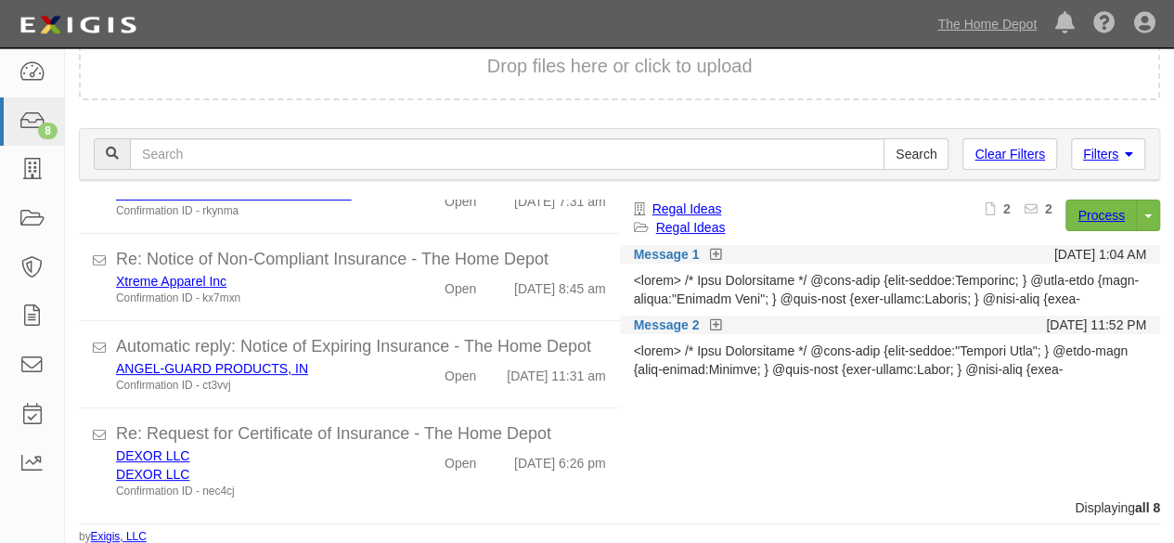
scroll to position [460, 0]
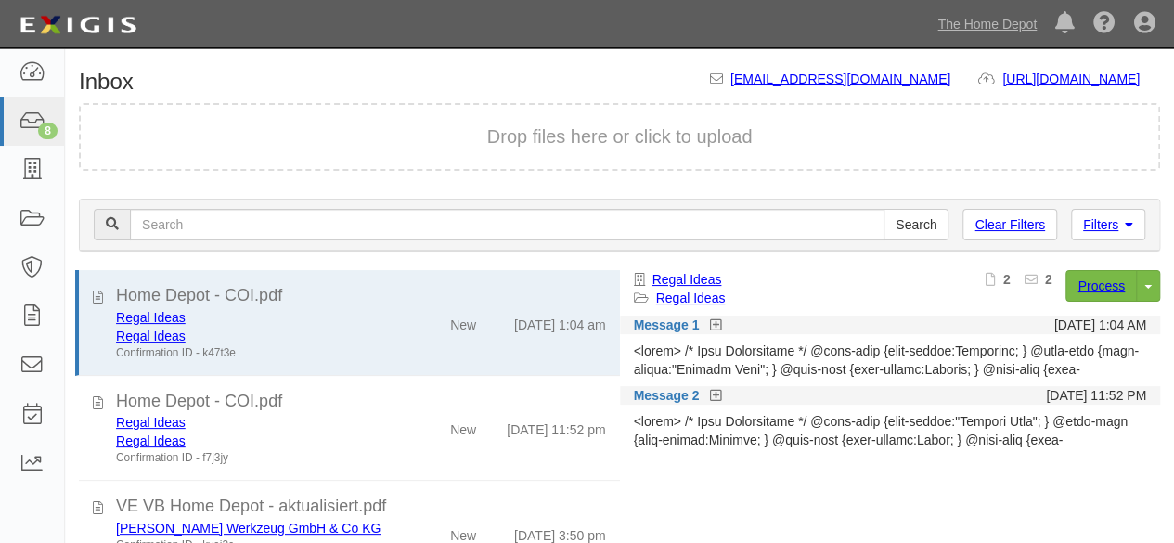
scroll to position [71, 0]
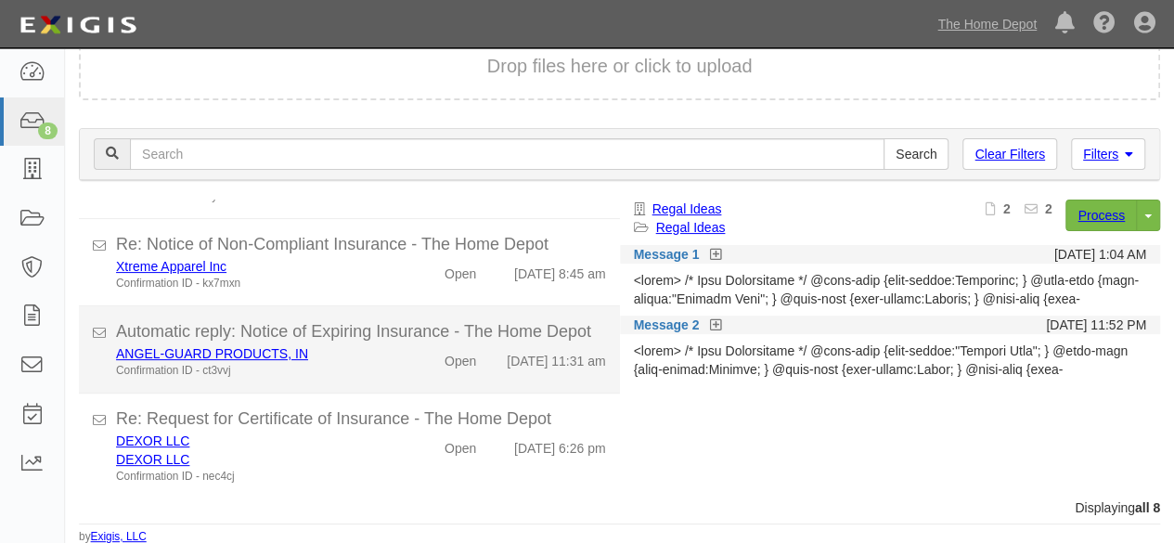
scroll to position [460, 0]
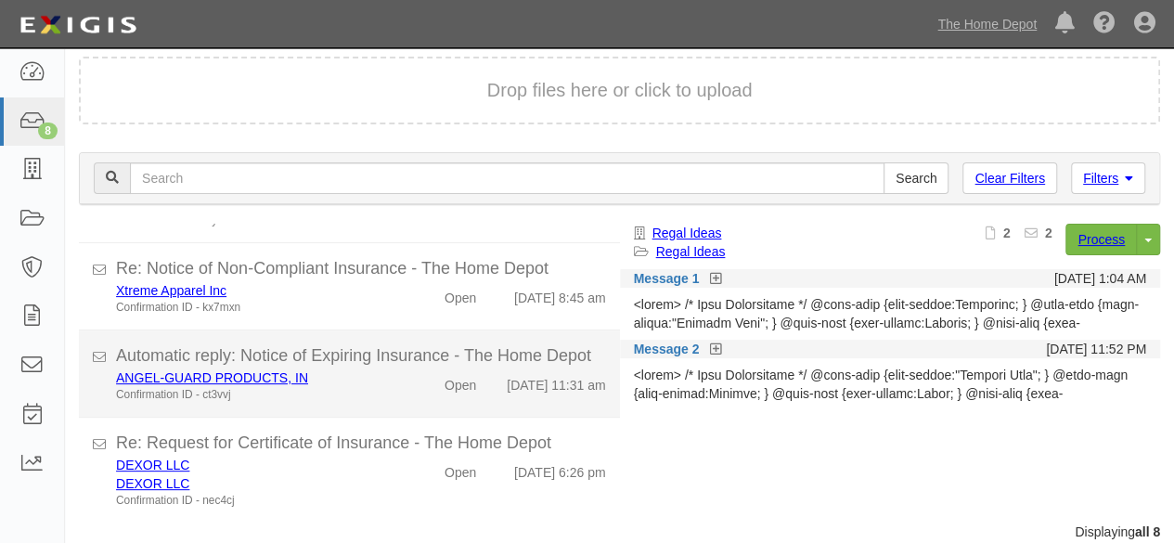
scroll to position [71, 0]
